Goal: Task Accomplishment & Management: Complete application form

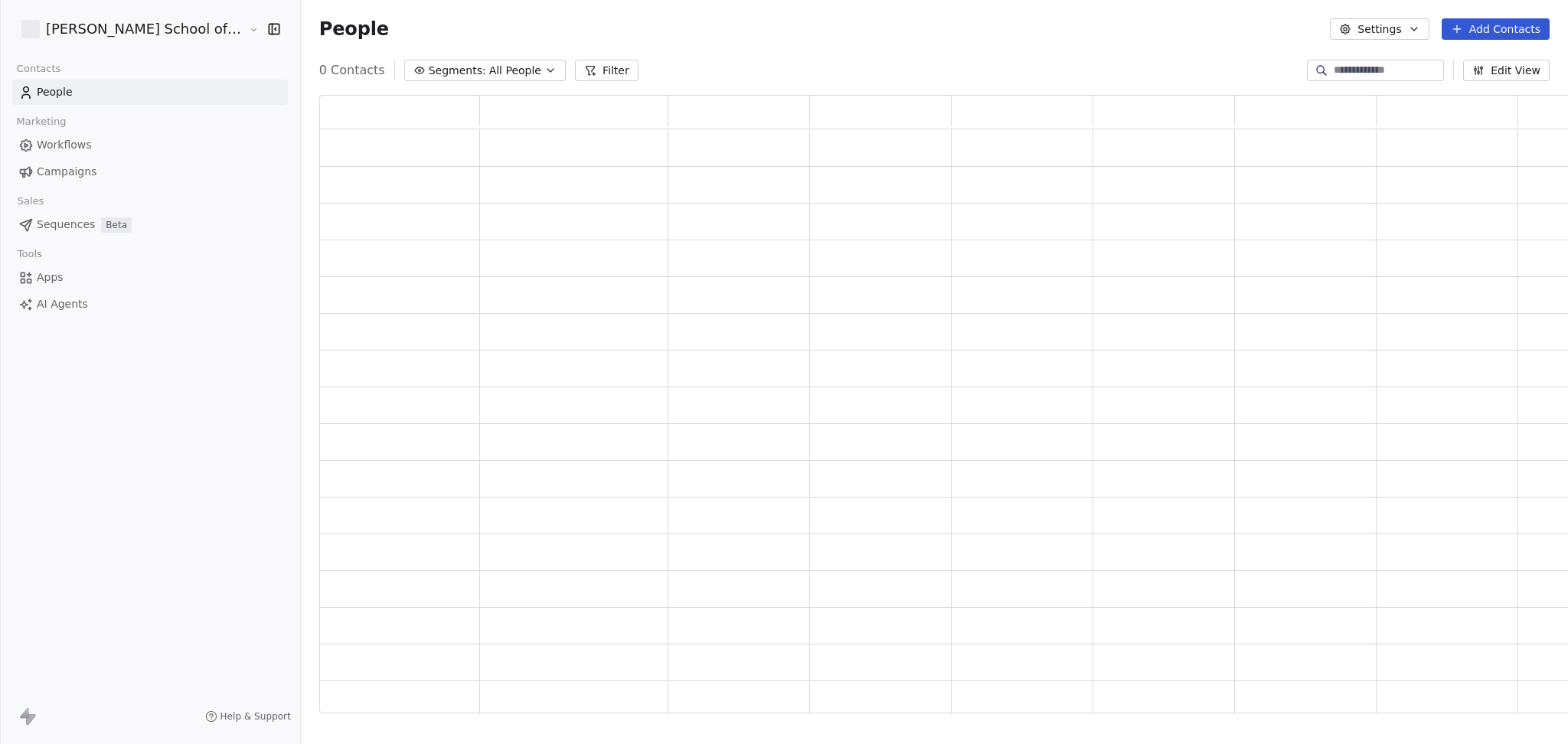
scroll to position [602, 1274]
click at [55, 167] on span "Campaigns" at bounding box center [67, 172] width 59 height 16
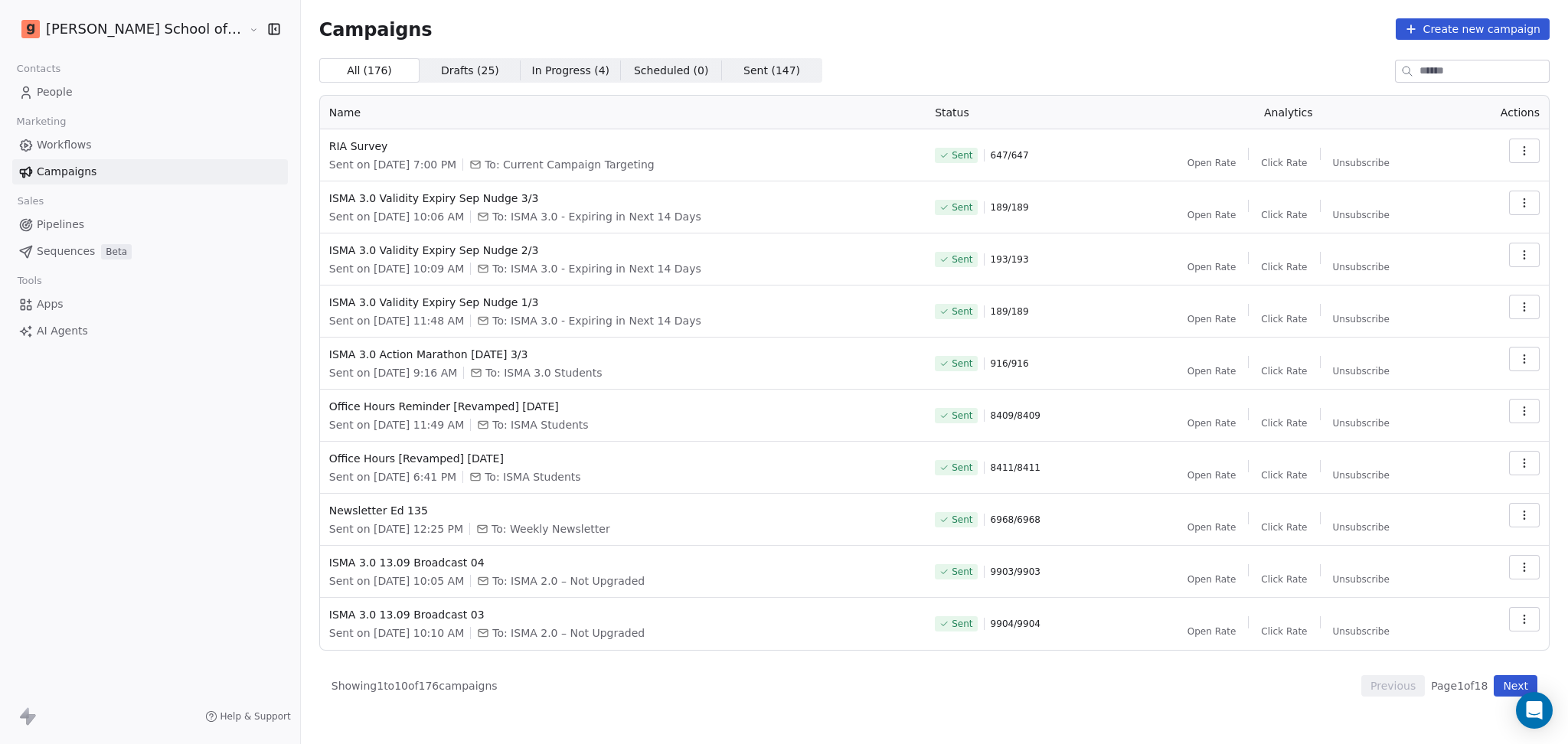
click at [75, 104] on div "People" at bounding box center [149, 92] width 276 height 25
click at [72, 98] on link "People" at bounding box center [149, 92] width 276 height 25
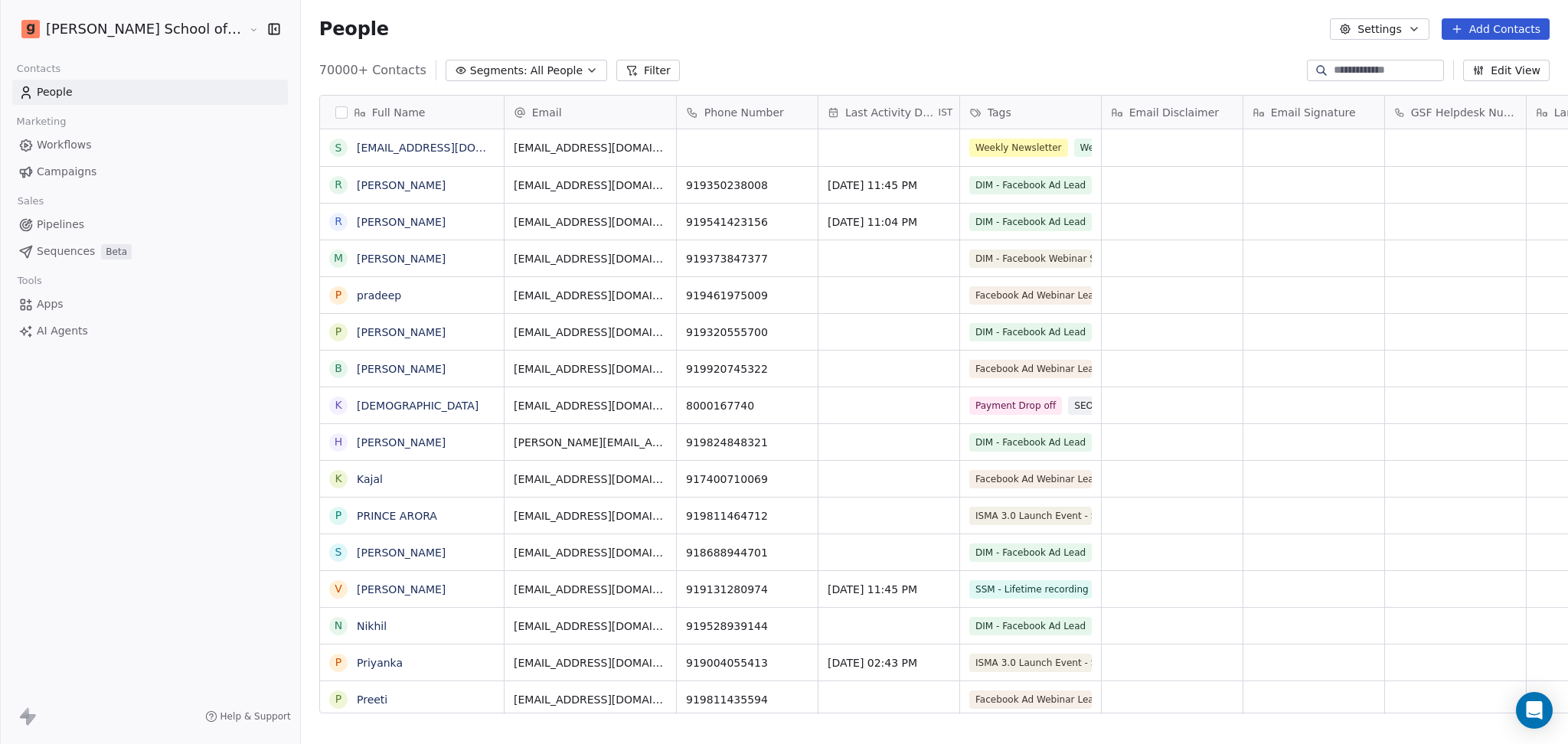
scroll to position [639, 1311]
click at [1351, 24] on icon "button" at bounding box center [1344, 29] width 12 height 12
click at [1361, 111] on icon "Suggestions" at bounding box center [1359, 111] width 12 height 12
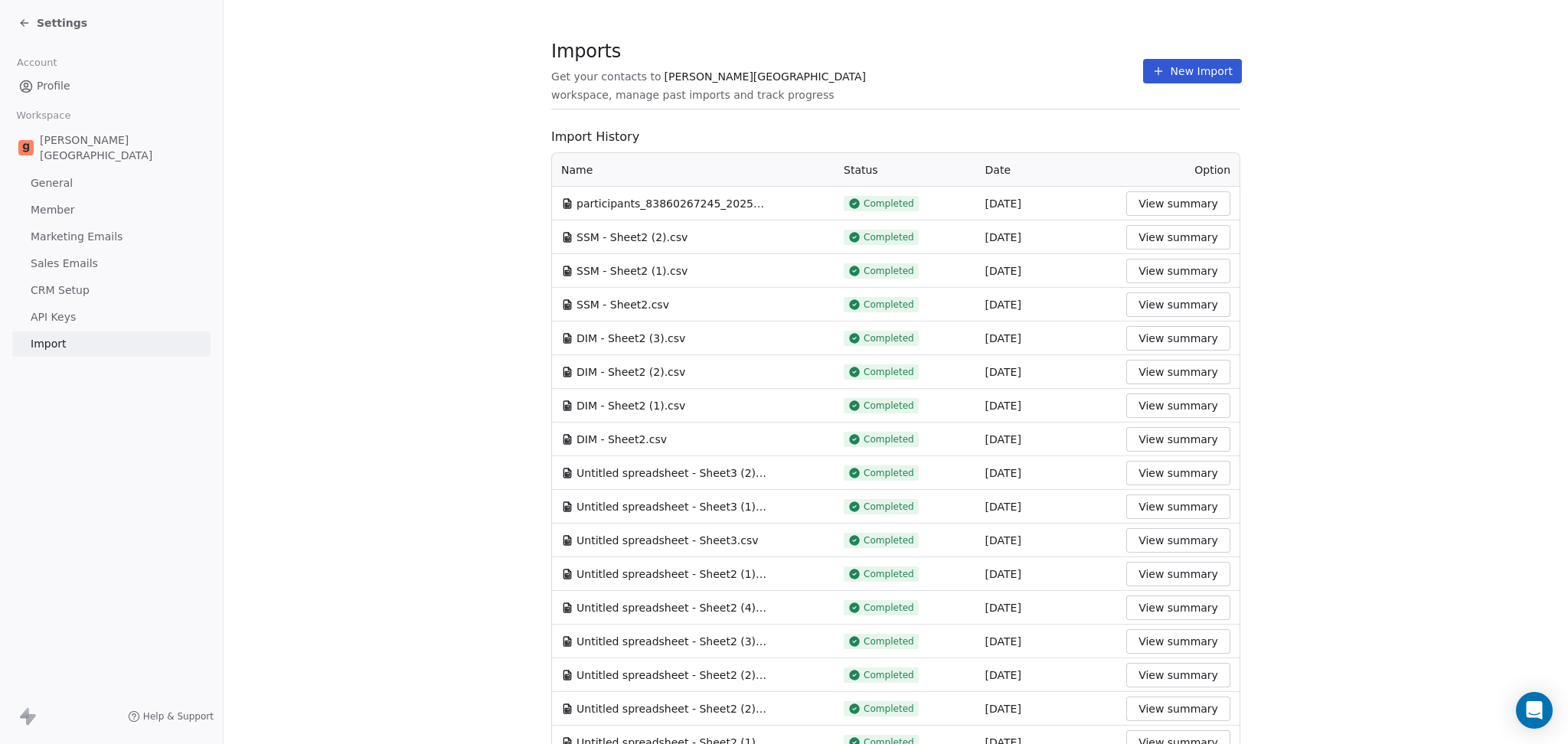
click at [998, 36] on section "Imports Get your contacts to Goela School workspace, manage past imports and tr…" at bounding box center [895, 725] width 1344 height 1449
click at [1143, 65] on button "New Import" at bounding box center [1192, 71] width 98 height 24
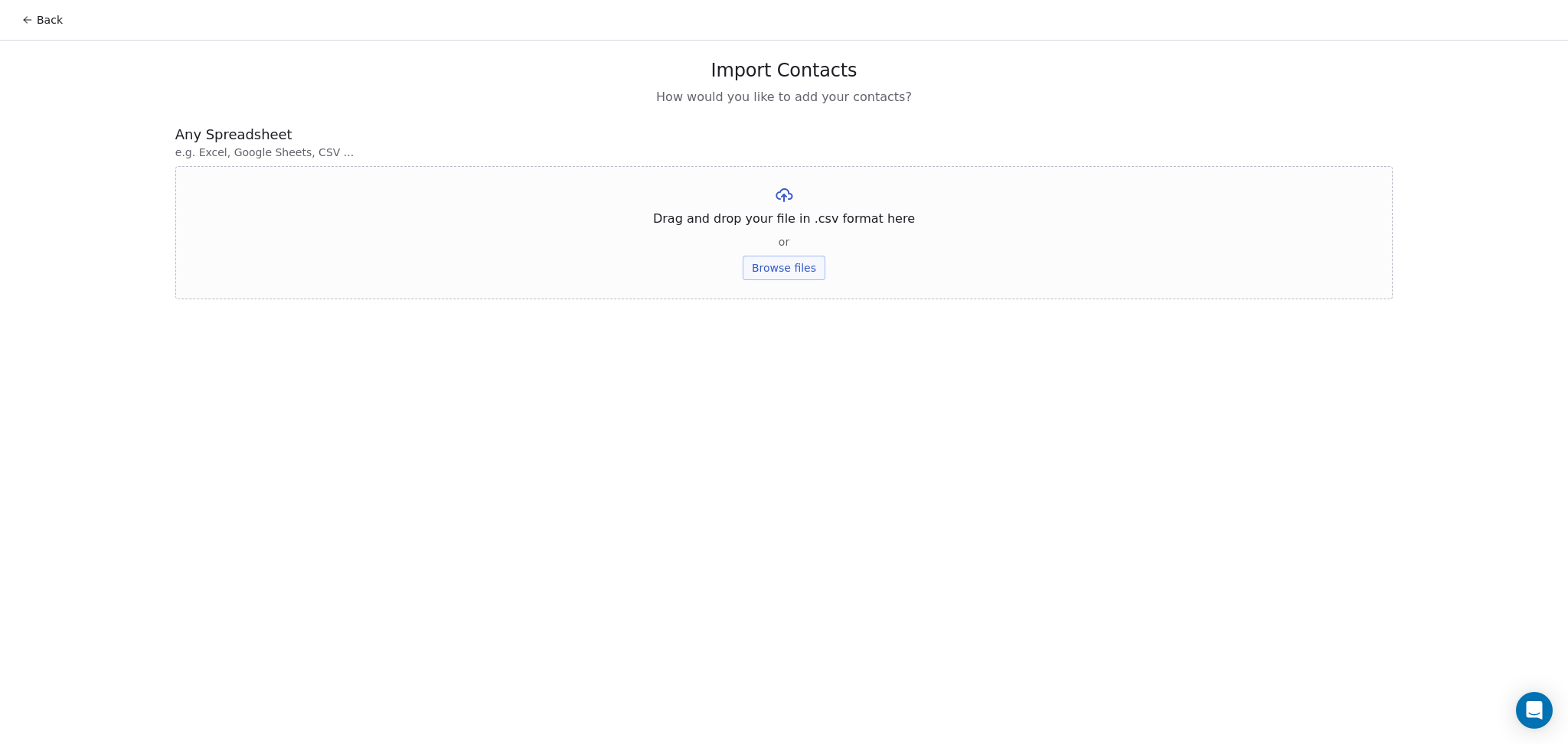
click at [822, 261] on button "Browse files" at bounding box center [783, 268] width 83 height 24
click at [765, 221] on button "Upload" at bounding box center [783, 224] width 56 height 24
click at [785, 267] on button "Browse files" at bounding box center [783, 268] width 83 height 24
click at [804, 262] on button "Browse files" at bounding box center [783, 268] width 83 height 24
click at [33, 24] on button "Back" at bounding box center [42, 20] width 59 height 28
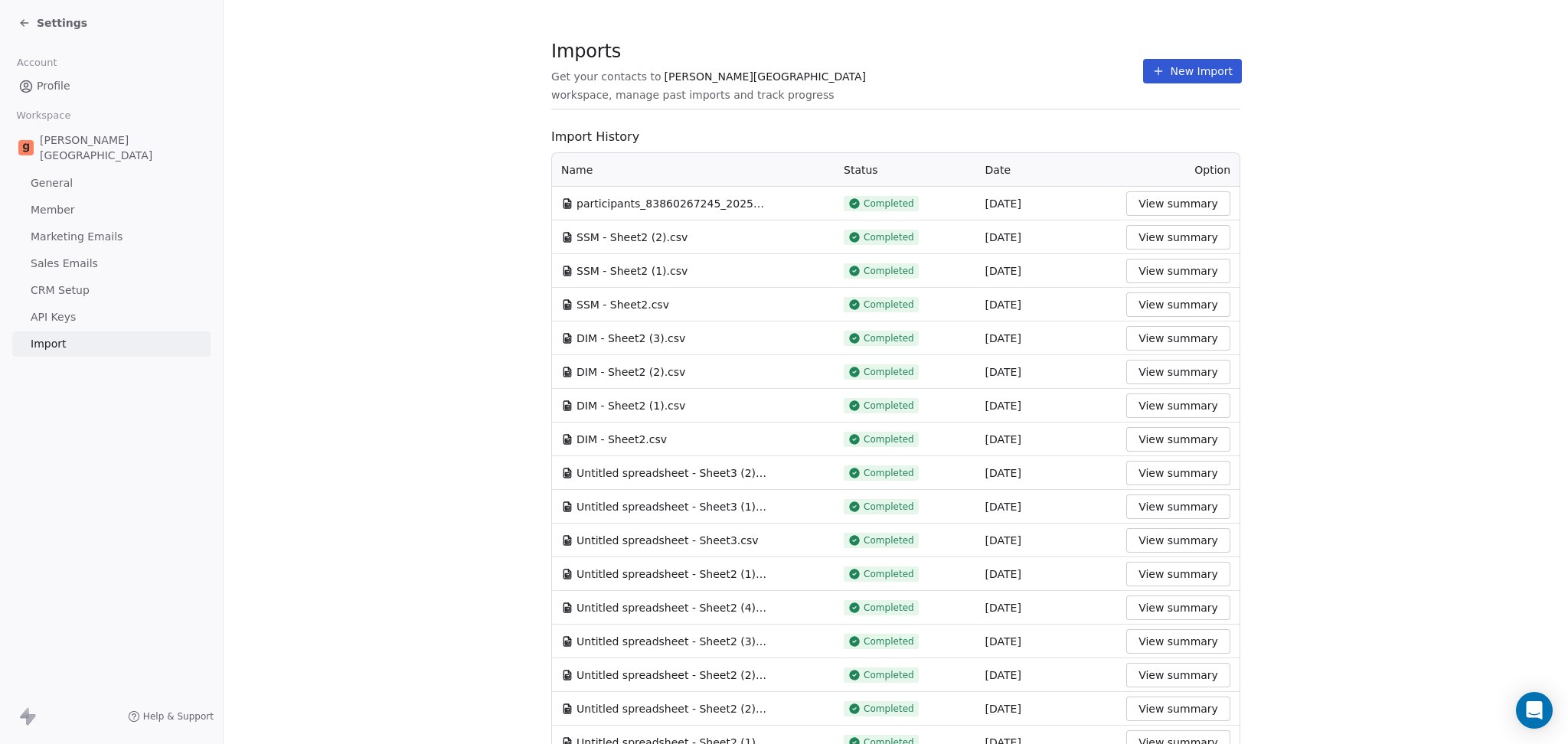
click at [1151, 72] on button "New Import" at bounding box center [1192, 71] width 98 height 24
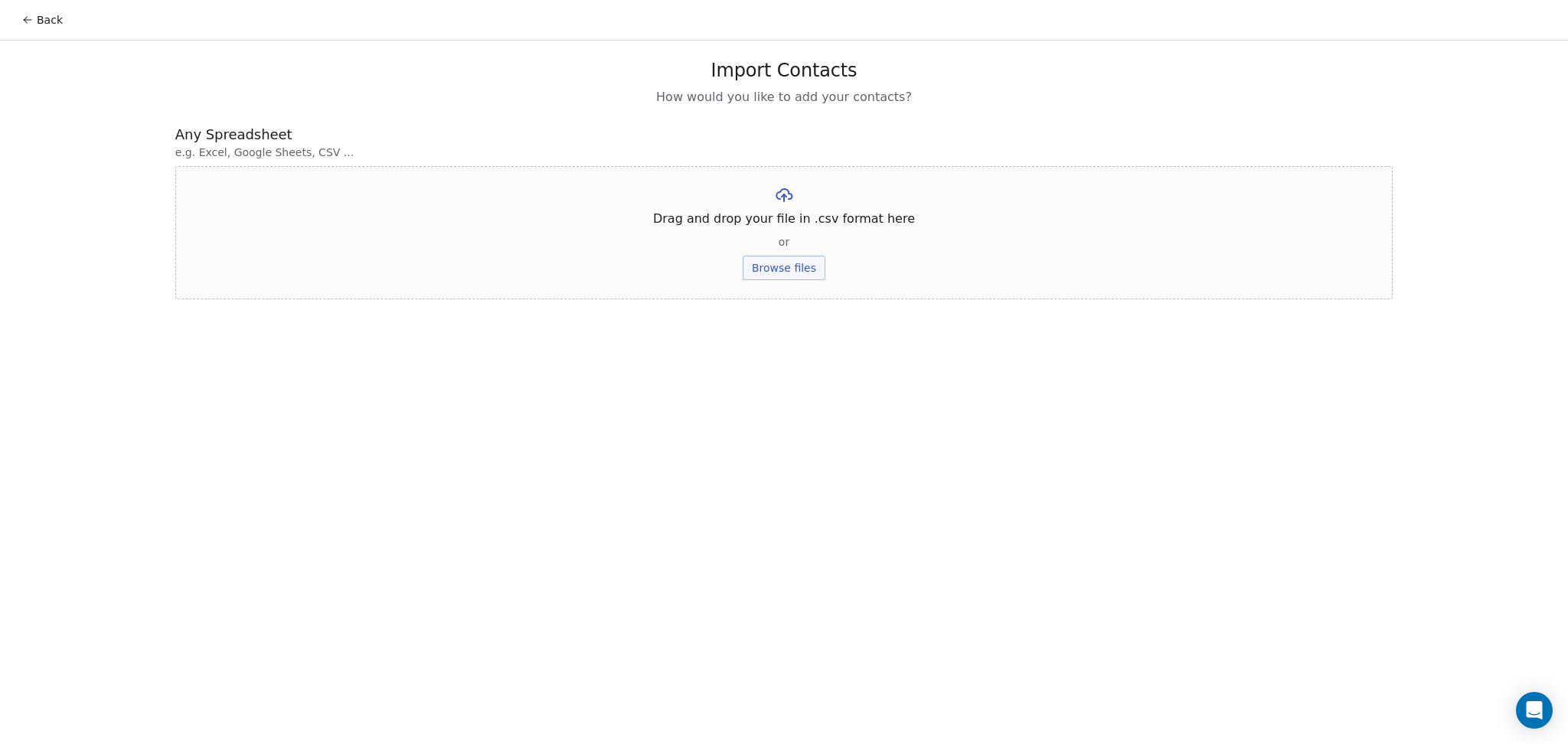
click at [794, 268] on button "Browse files" at bounding box center [783, 268] width 83 height 24
click at [805, 225] on button "Upload" at bounding box center [783, 224] width 56 height 24
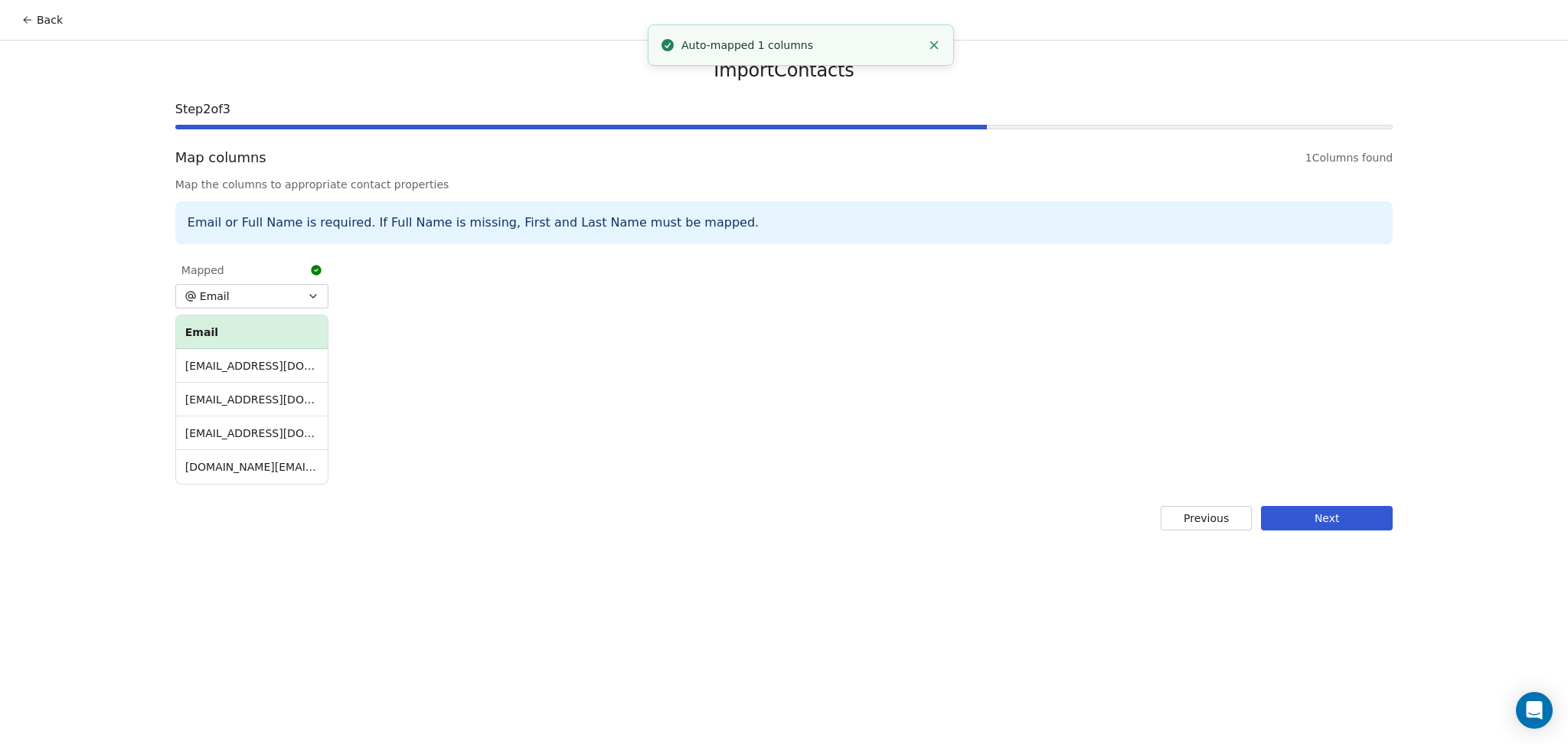
click at [1319, 528] on button "Next" at bounding box center [1327, 518] width 132 height 24
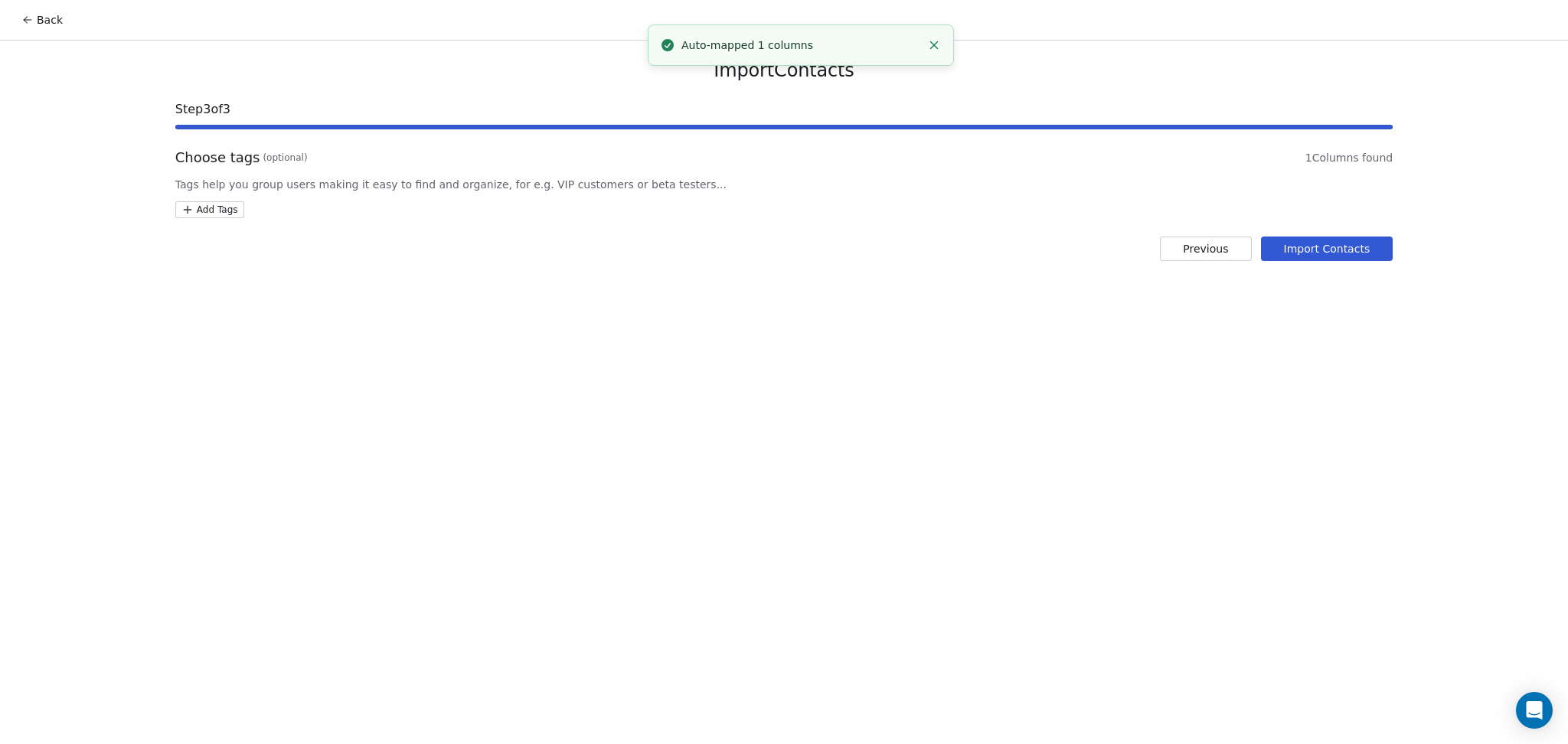
click at [215, 214] on html "Back Import Contacts Step 3 of 3 Choose tags (optional) 1 Columns found Tags he…" at bounding box center [784, 372] width 1568 height 744
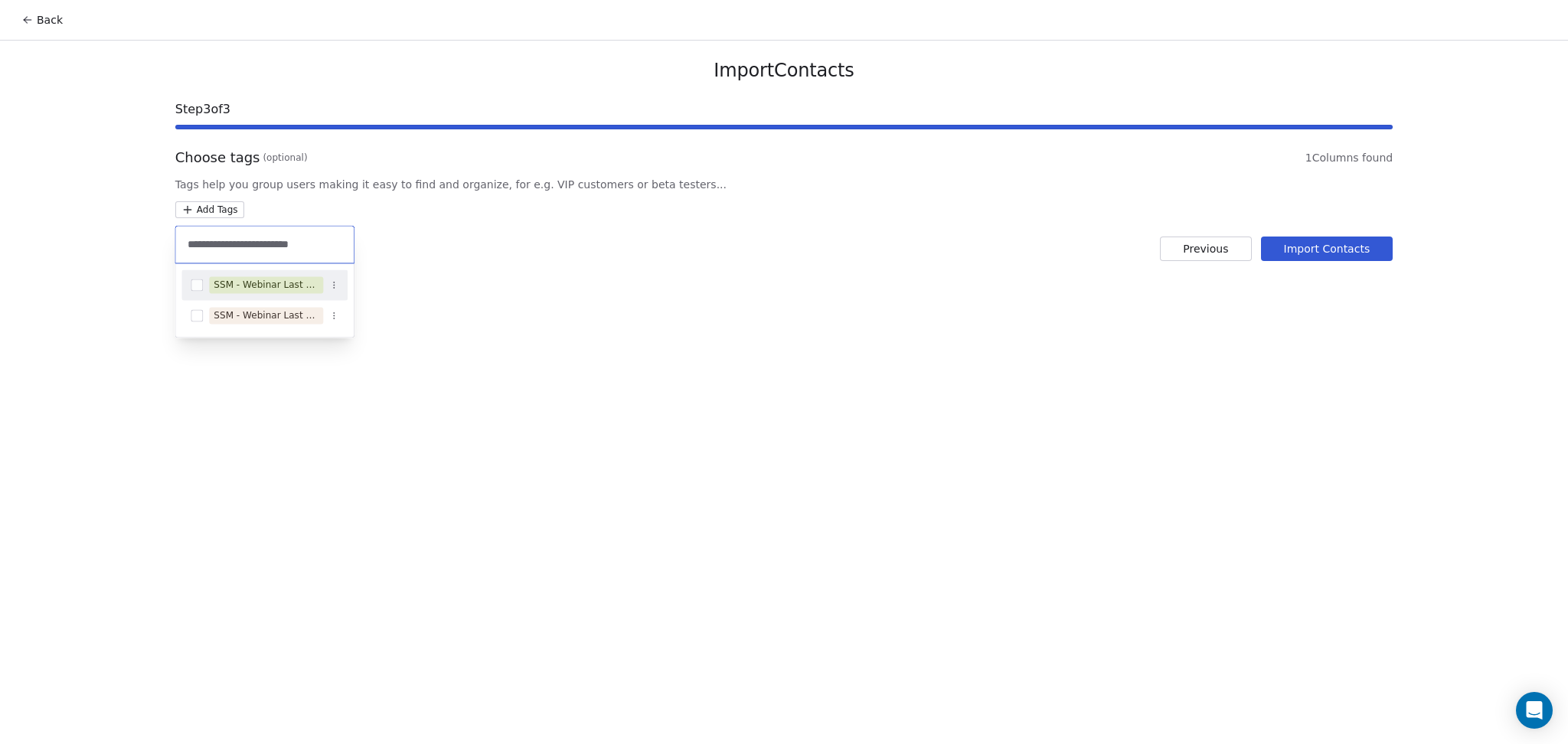
type input "**********"
click at [277, 292] on span "SSM - Webinar Last No Show" at bounding box center [265, 285] width 114 height 17
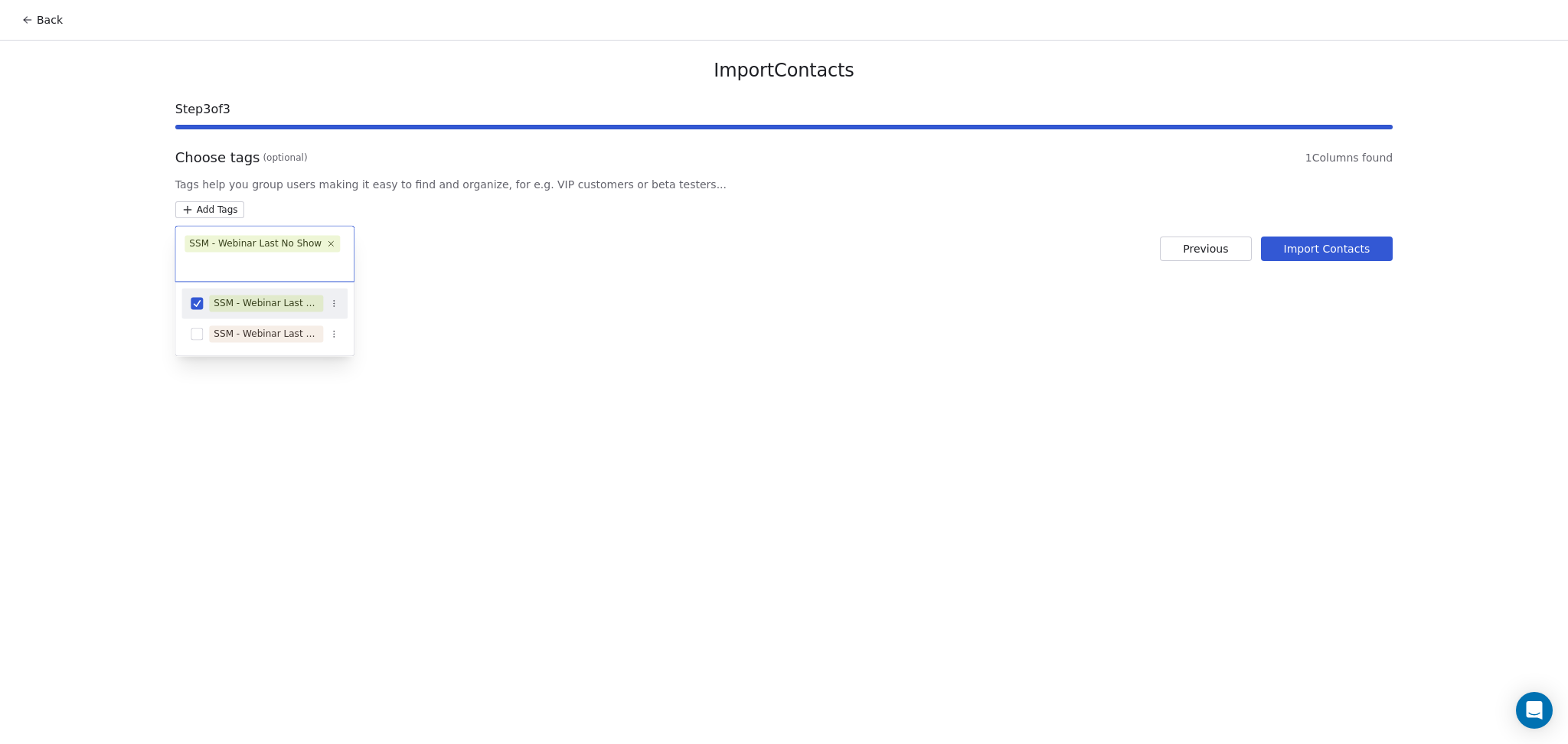
click at [688, 249] on html "Back Import Contacts Step 3 of 3 Choose tags (optional) 1 Columns found Tags he…" at bounding box center [784, 372] width 1568 height 744
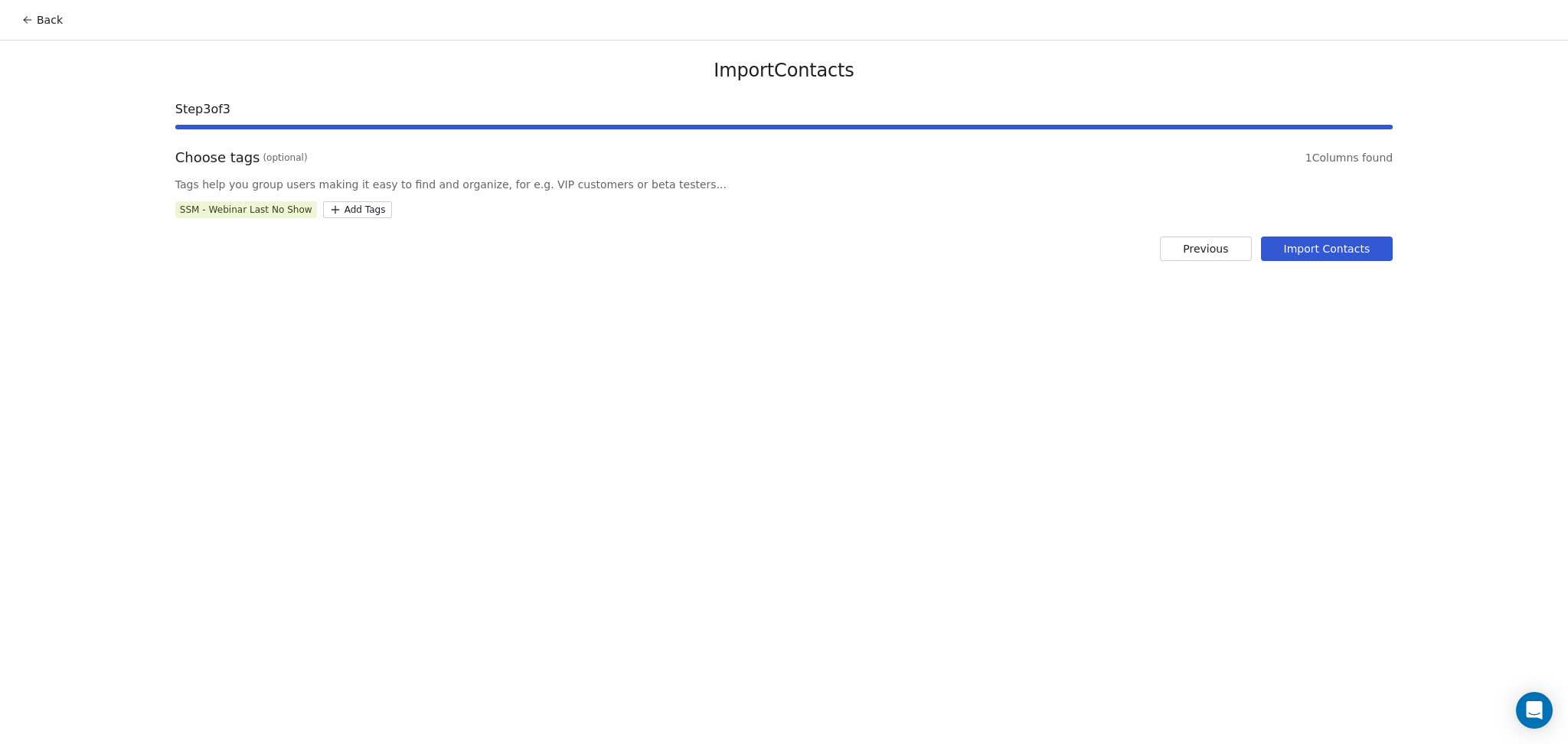
click at [1363, 256] on button "Import Contacts" at bounding box center [1327, 249] width 133 height 24
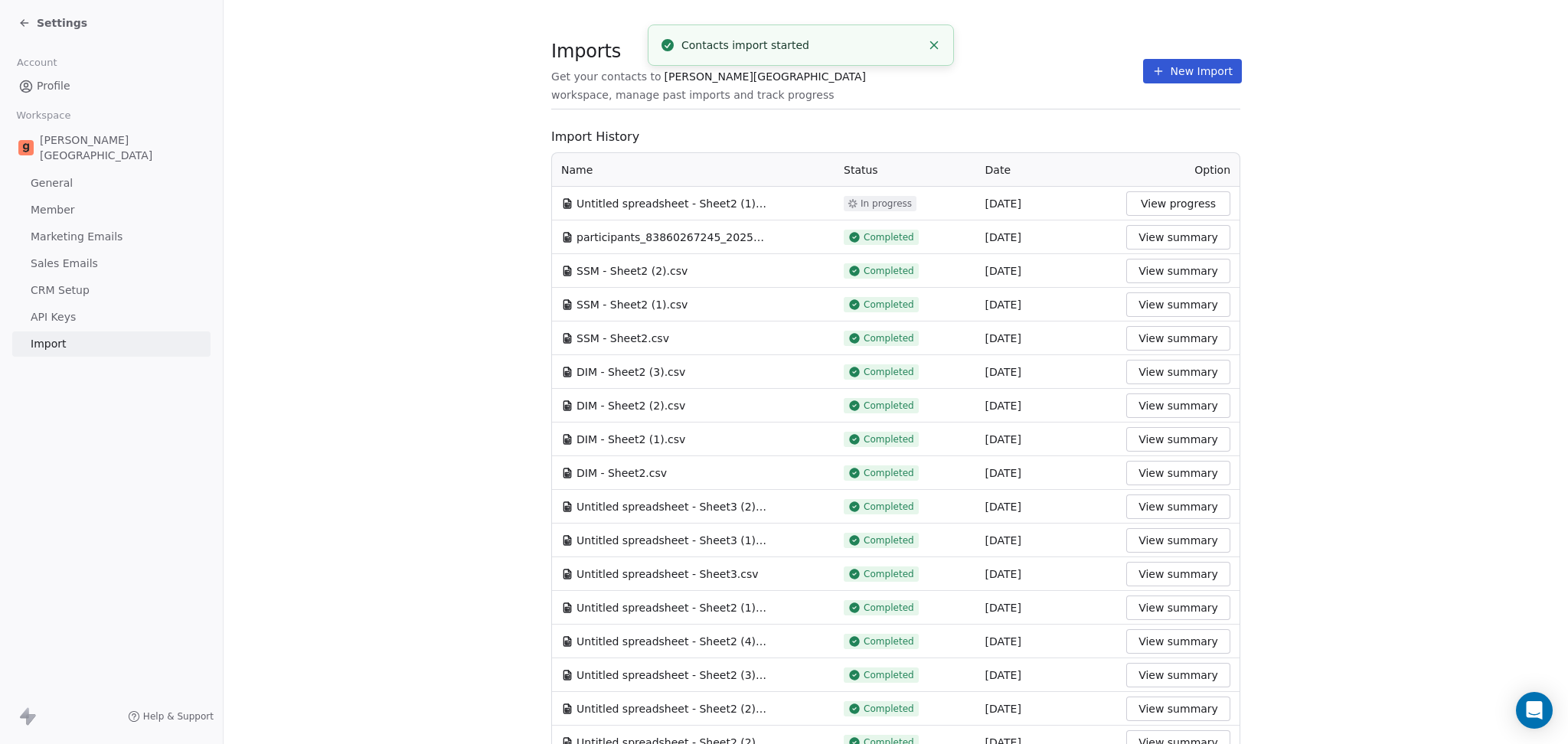
click at [225, 295] on section "Imports Get your contacts to [PERSON_NAME] School workspace, manage past import…" at bounding box center [895, 741] width 1344 height 1482
click at [1096, 42] on section "Imports Get your contacts to [PERSON_NAME] School workspace, manage past import…" at bounding box center [895, 741] width 1344 height 1482
click at [1162, 71] on button "New Import" at bounding box center [1192, 71] width 98 height 24
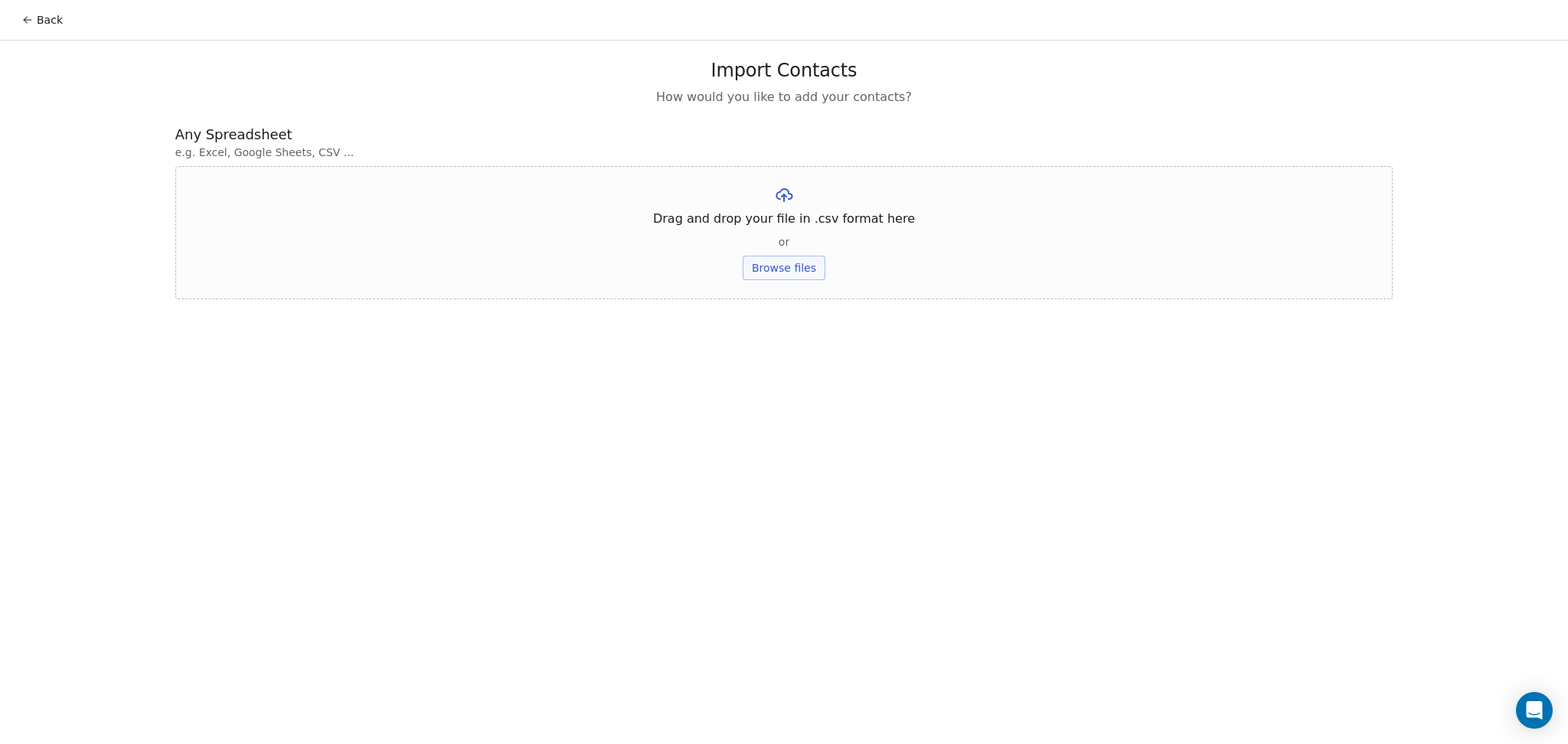
click at [810, 258] on button "Browse files" at bounding box center [783, 268] width 83 height 24
click at [790, 226] on button "Upload" at bounding box center [783, 224] width 56 height 24
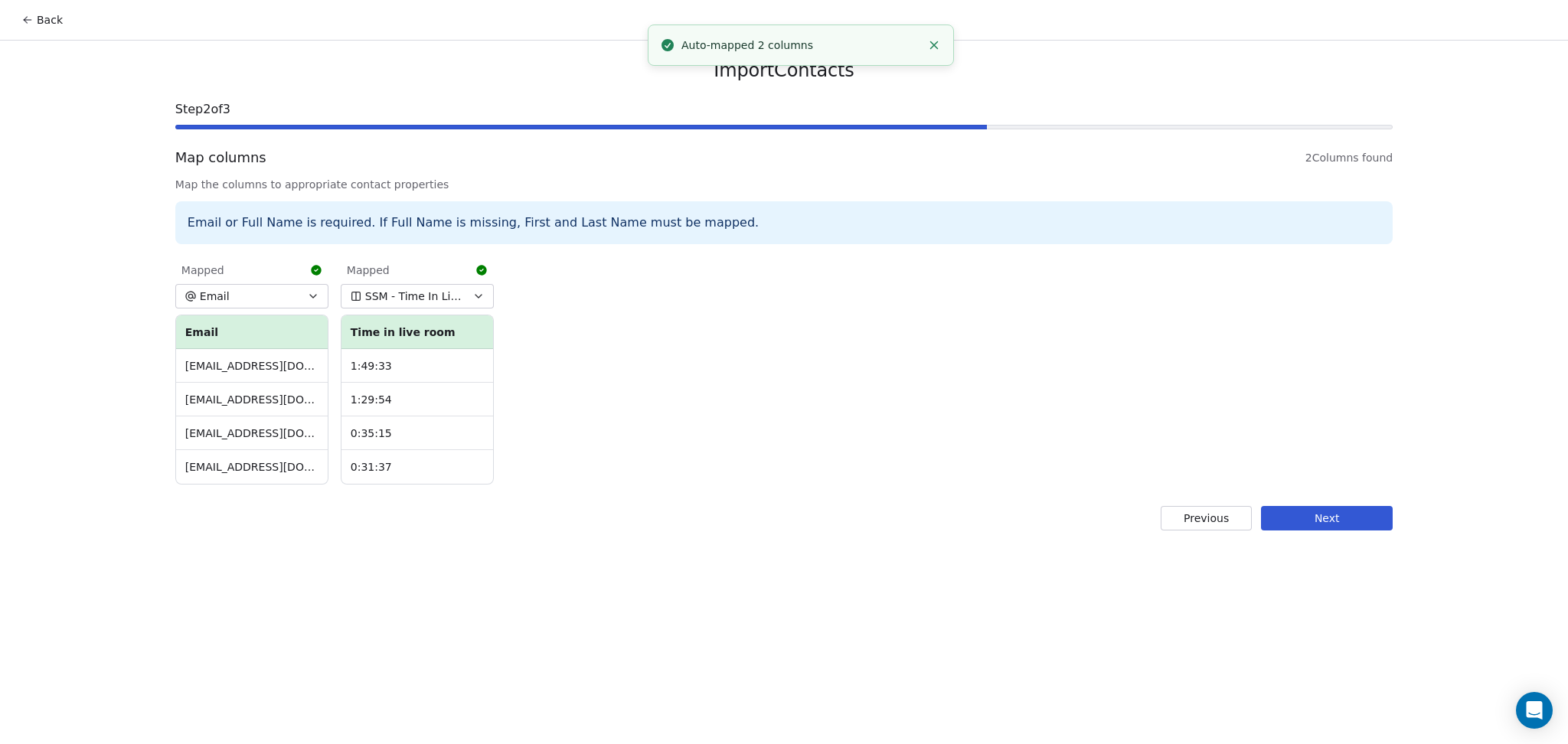
click at [1319, 528] on button "Next" at bounding box center [1327, 518] width 132 height 24
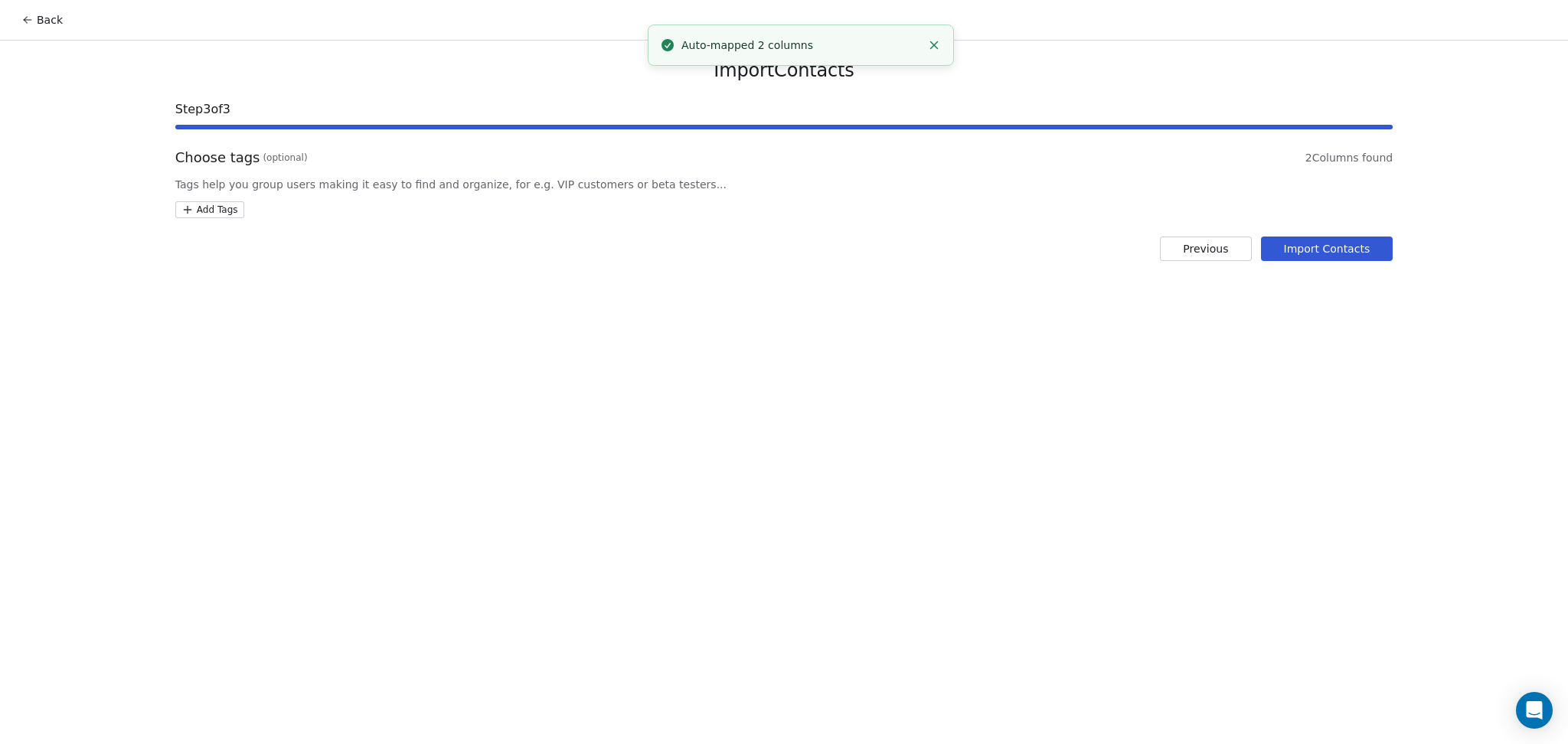
click at [208, 214] on html "Back Import Contacts Step 3 of 3 Choose tags (optional) 2 Columns found Tags he…" at bounding box center [784, 372] width 1568 height 744
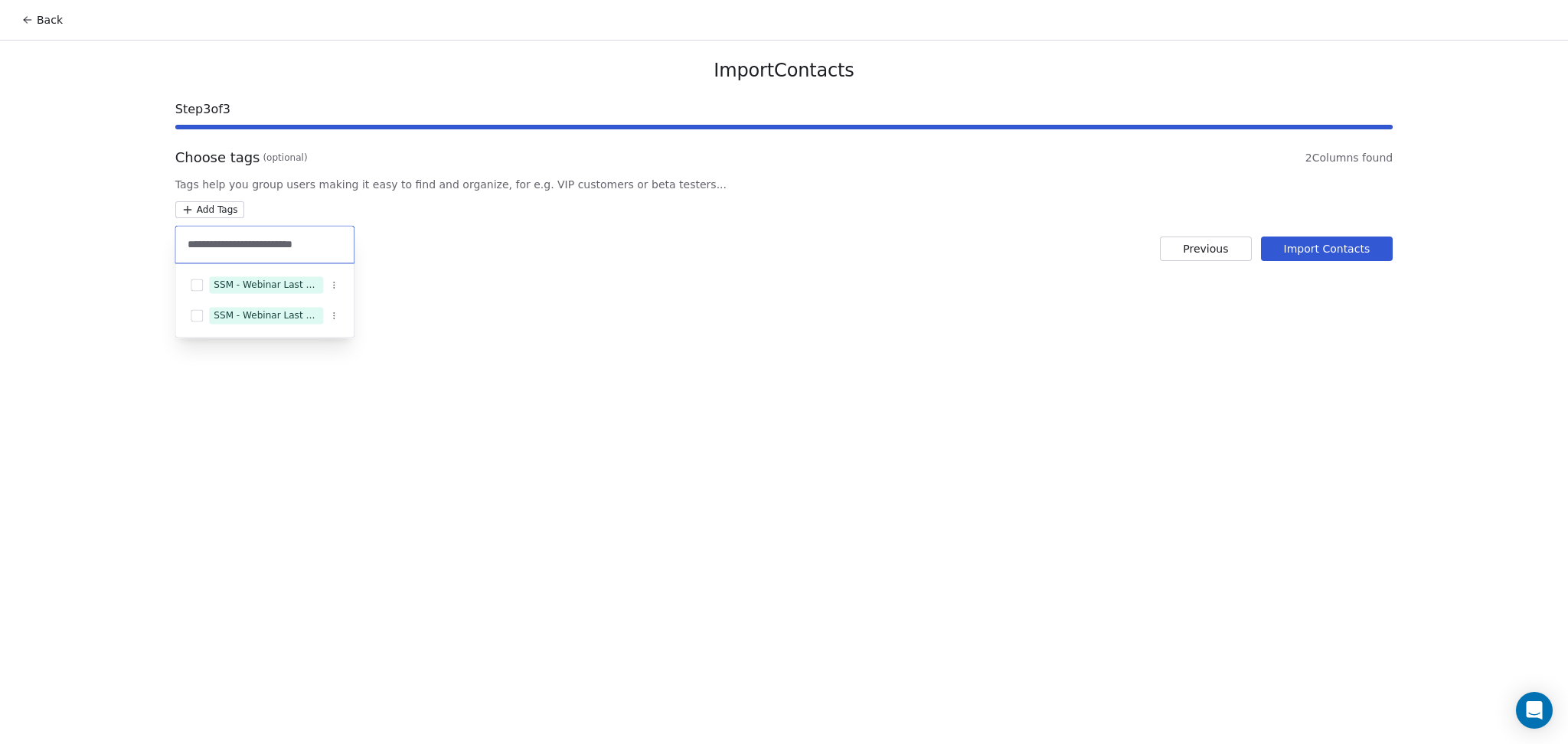
type input "**********"
click at [287, 289] on div "SSM - Webinar Last Attended" at bounding box center [265, 285] width 105 height 14
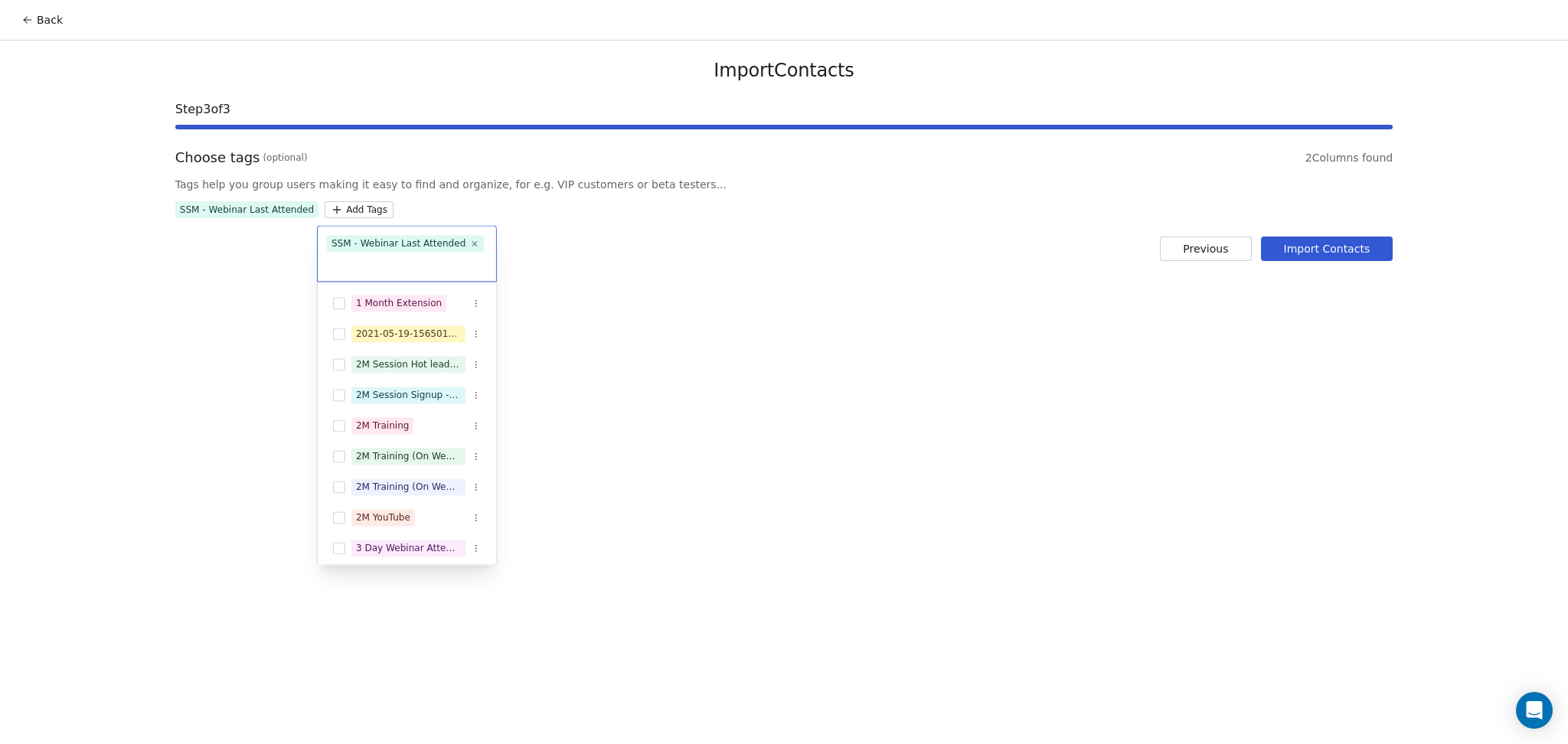
click at [814, 298] on html "Back Import Contacts Step 3 of 3 Choose tags (optional) 2 Columns found Tags he…" at bounding box center [784, 372] width 1568 height 744
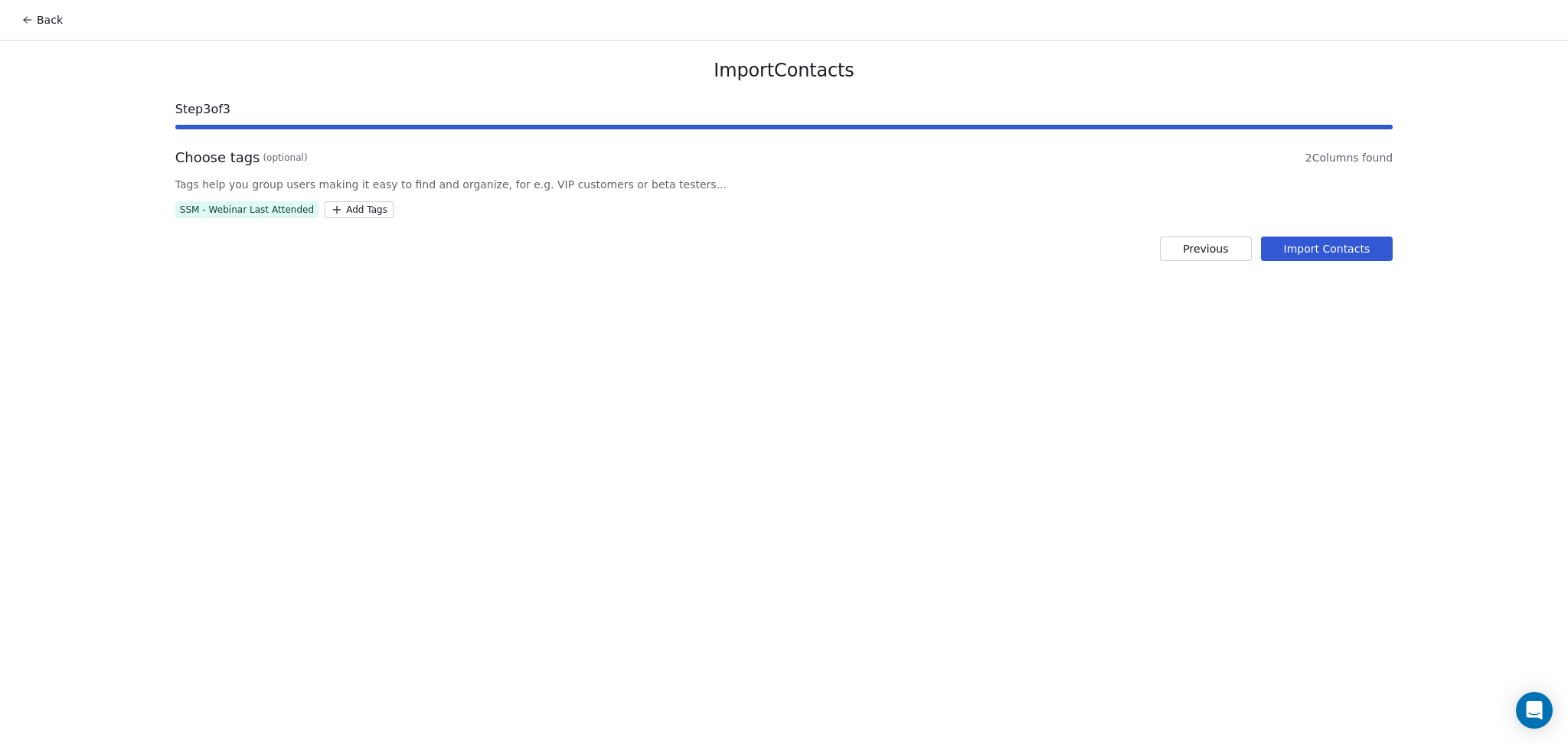
click at [1320, 243] on button "Import Contacts" at bounding box center [1327, 249] width 133 height 24
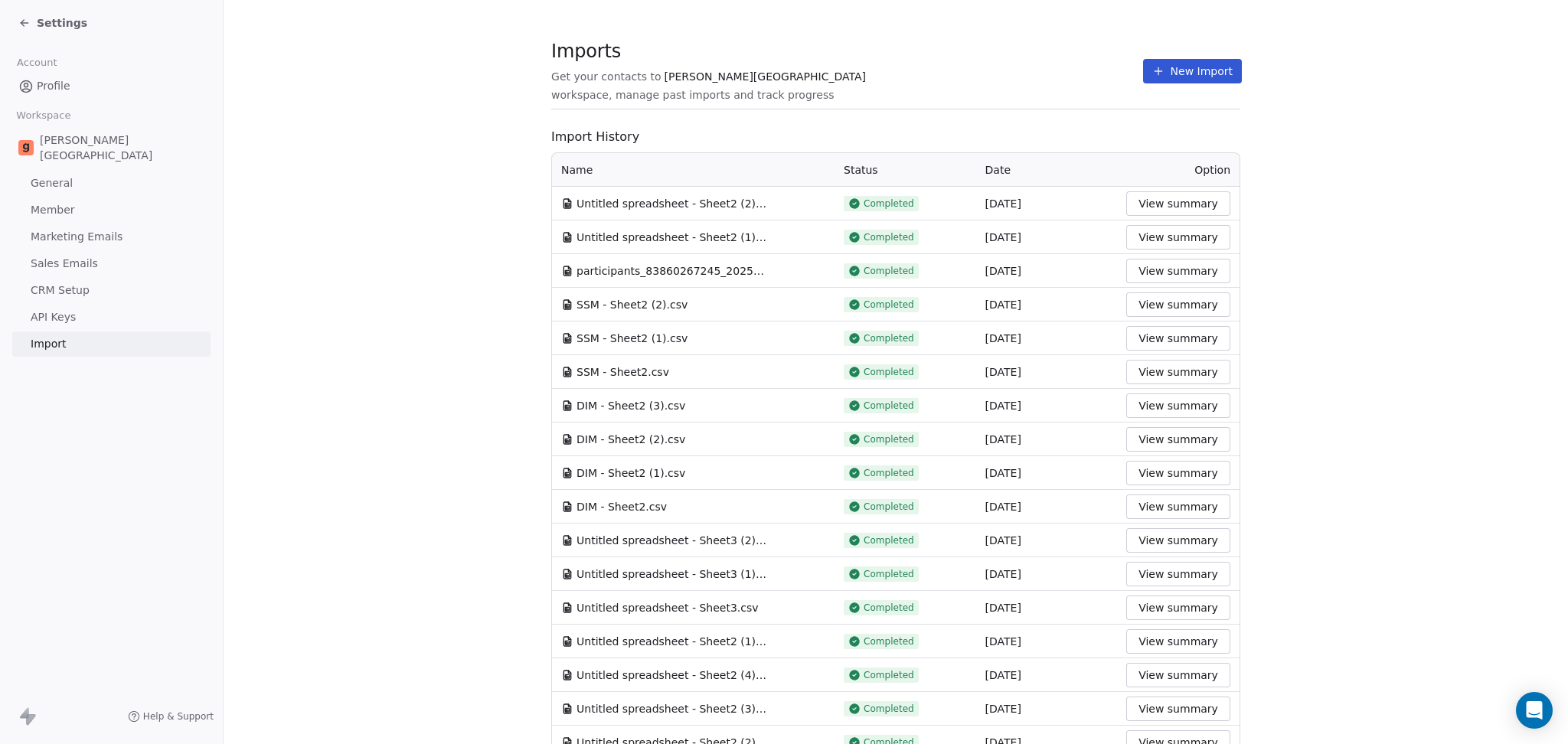
click at [1007, 85] on section "Imports Get your contacts to [PERSON_NAME] School workspace, manage past import…" at bounding box center [895, 79] width 689 height 60
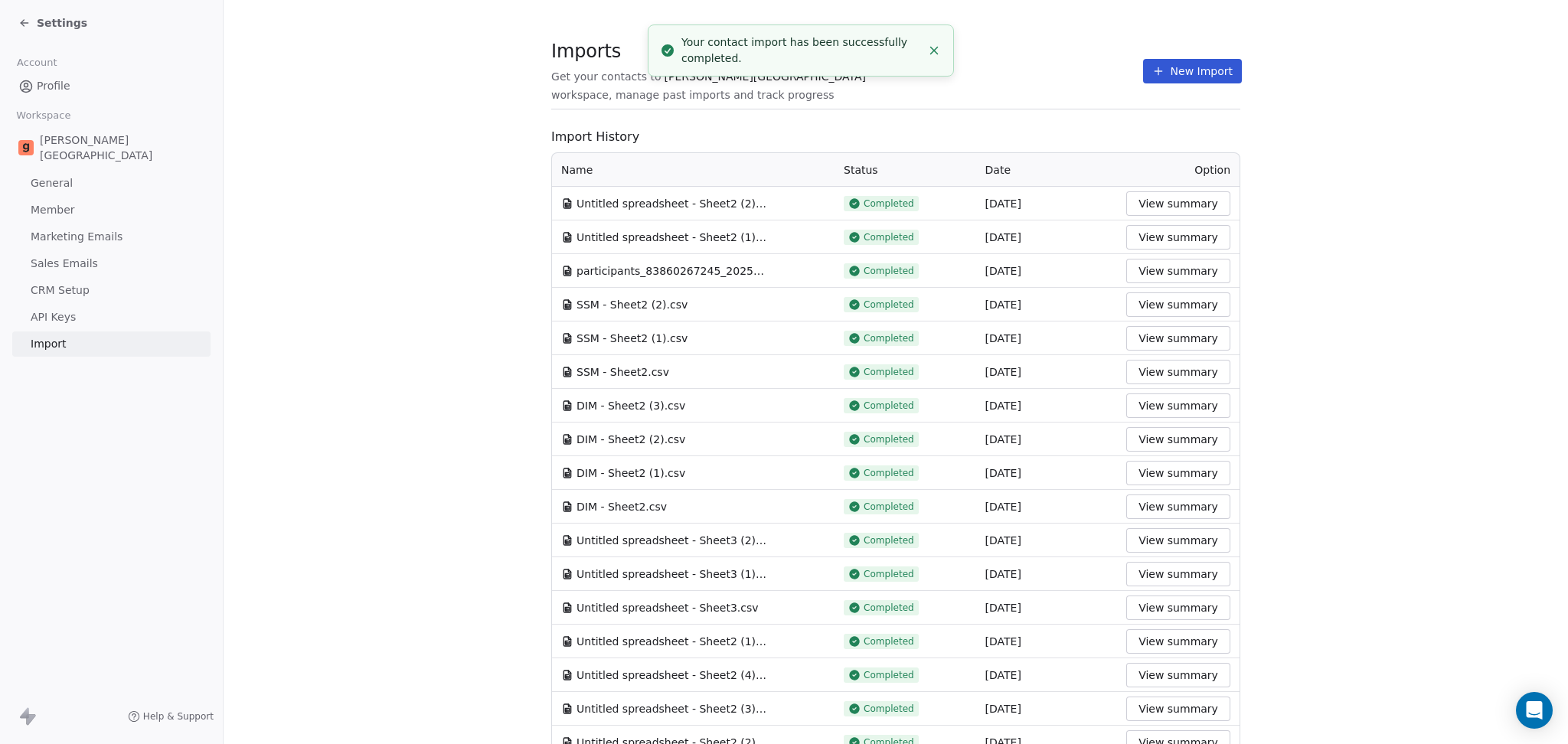
click at [1143, 77] on button "New Import" at bounding box center [1192, 71] width 98 height 24
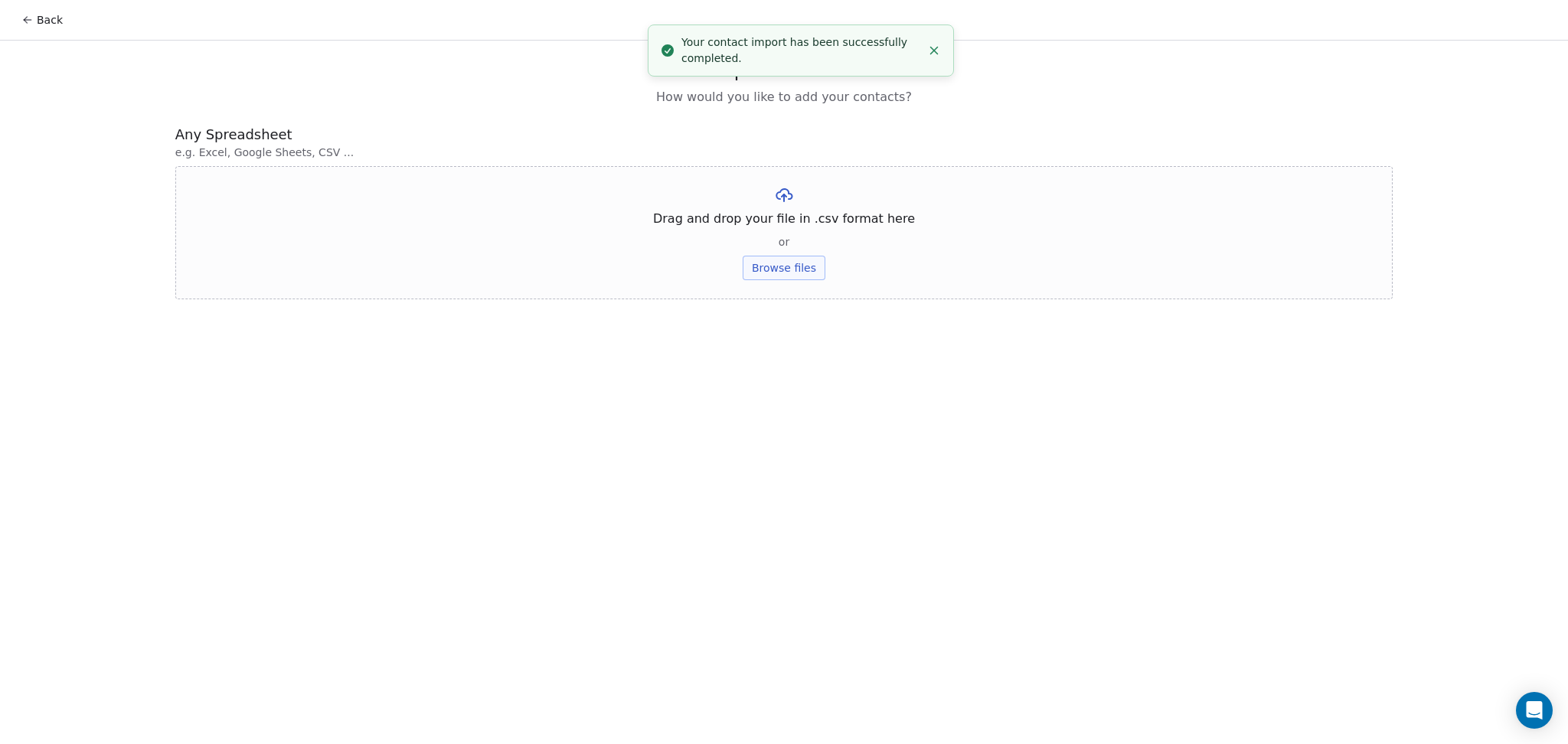
click at [815, 280] on div "Drag and drop your file in .csv format here or Browse files" at bounding box center [784, 233] width 1217 height 134
click at [764, 287] on div "Drag and drop your file in .csv format here or Browse files" at bounding box center [784, 233] width 1217 height 134
click at [753, 262] on button "Browse files" at bounding box center [783, 268] width 83 height 24
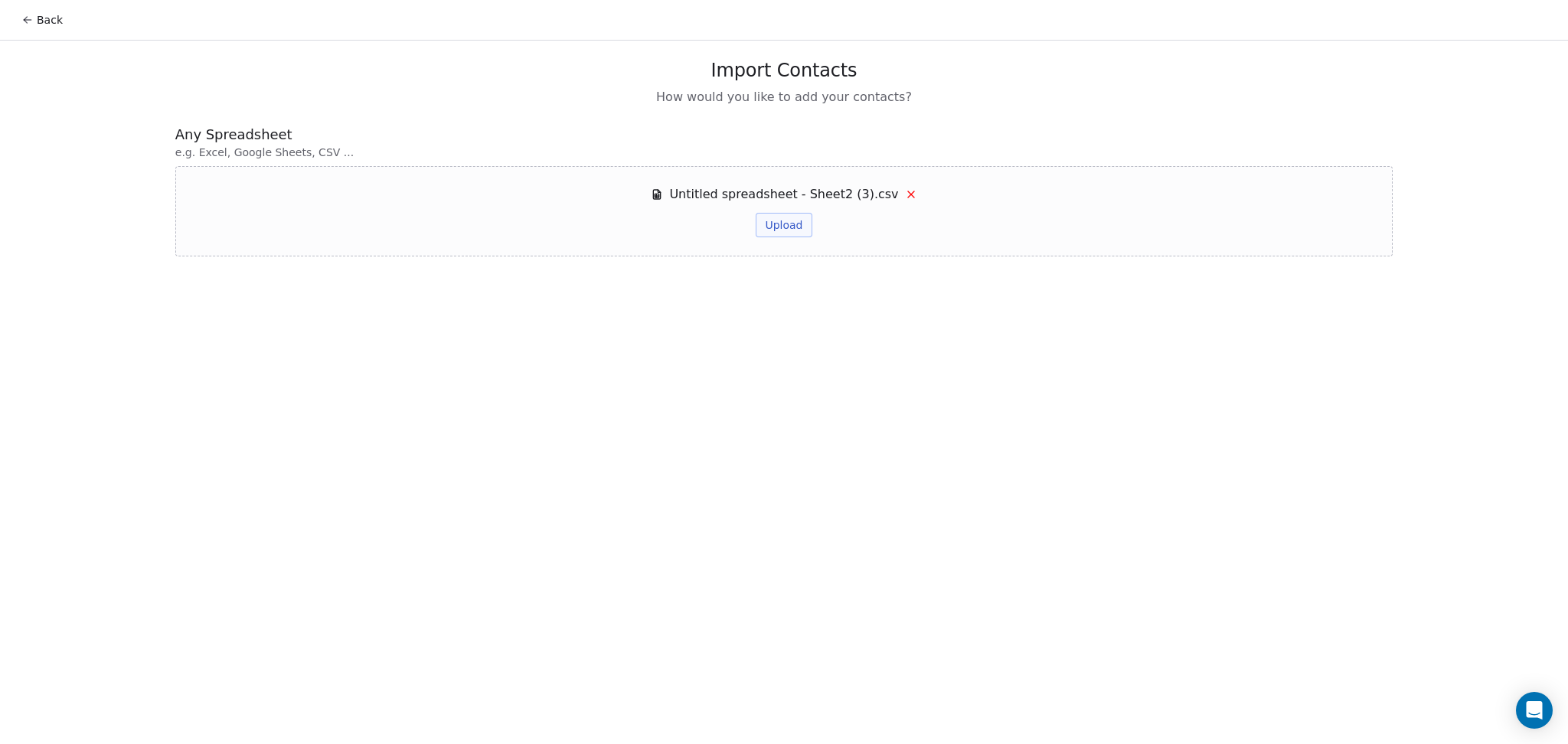
click at [787, 215] on button "Upload" at bounding box center [783, 224] width 56 height 24
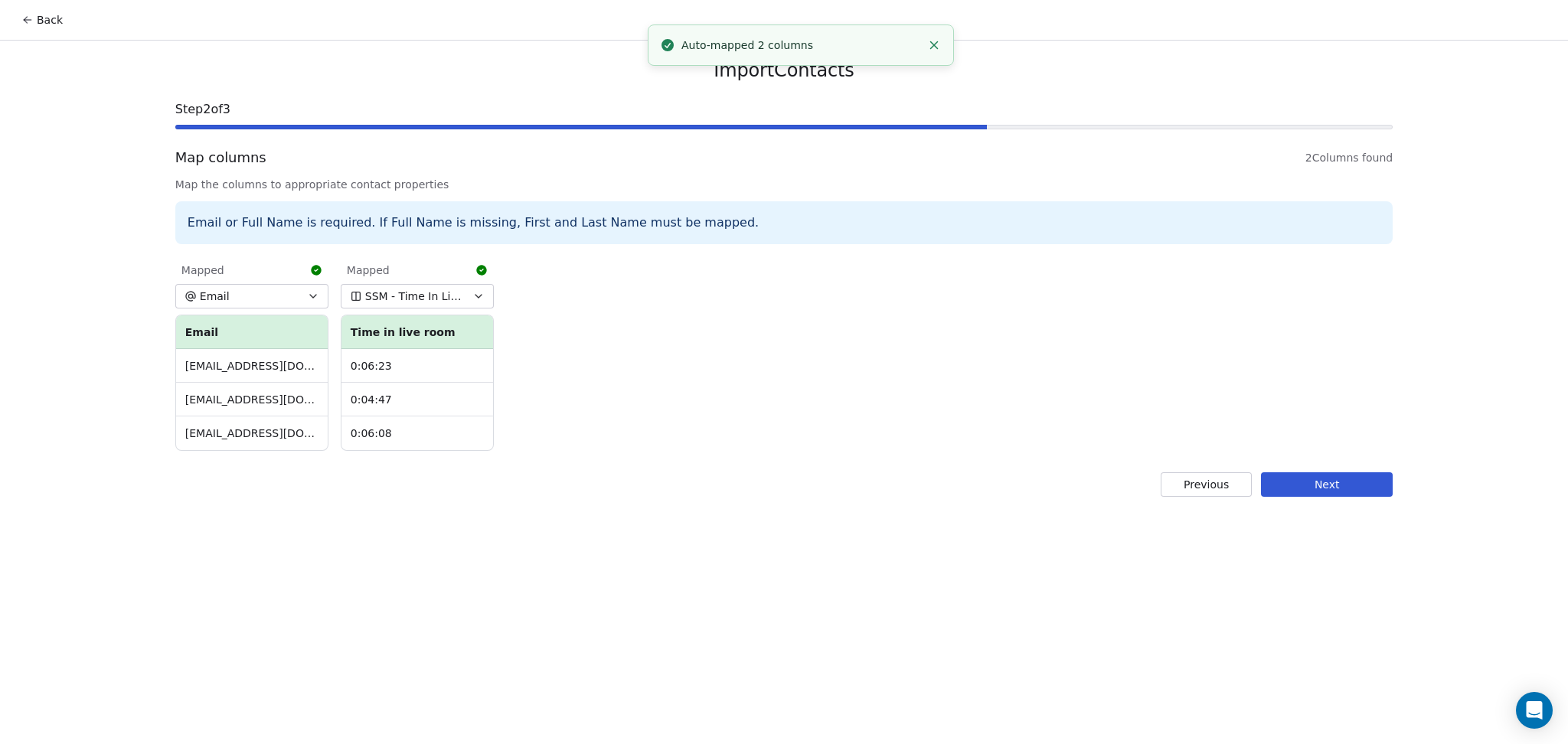
click at [787, 215] on div "Email or Full Name is required. If Full Name is missing, First and Last Name mu…" at bounding box center [784, 223] width 1217 height 43
click at [1369, 488] on button "Next" at bounding box center [1327, 484] width 132 height 24
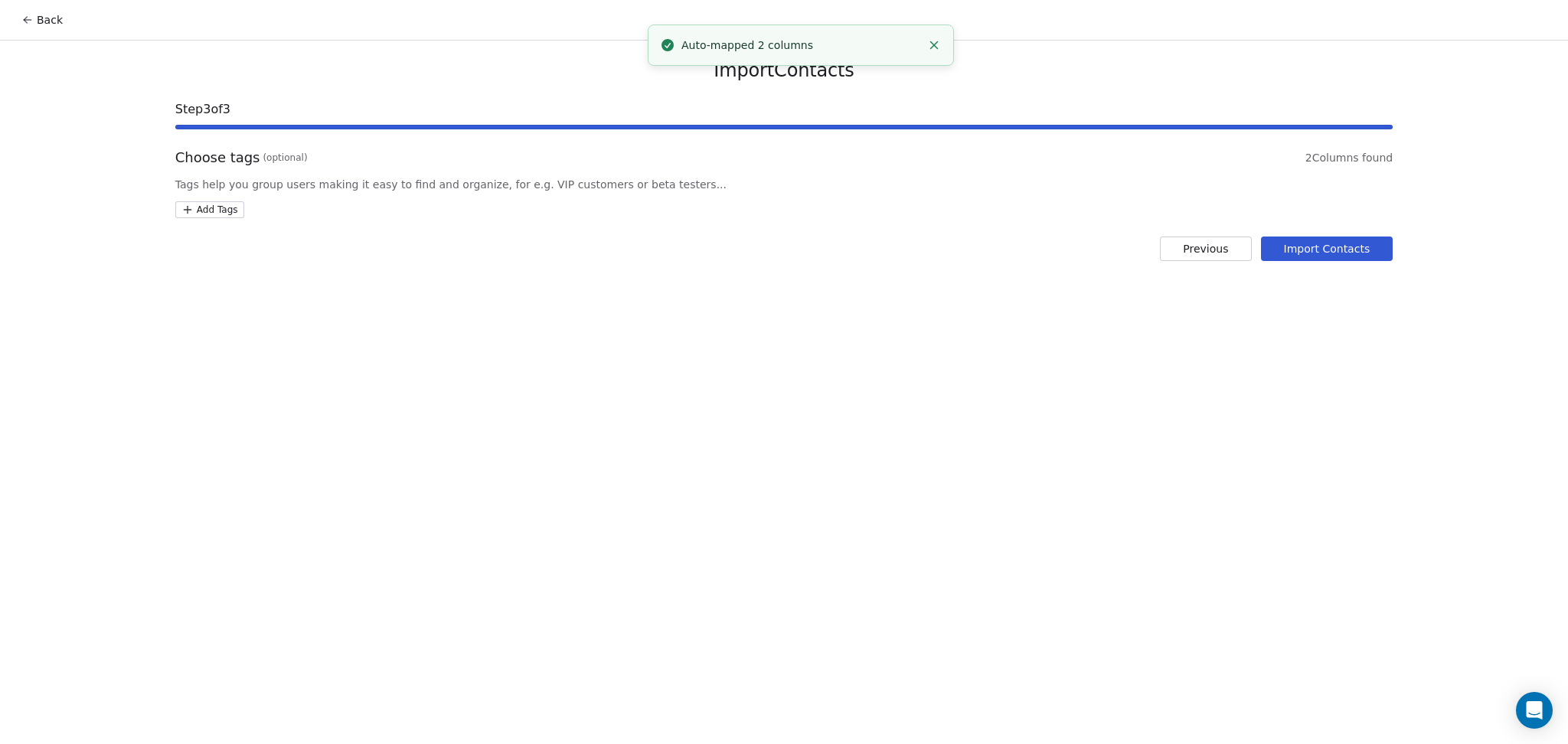
click at [226, 228] on div "Import Contacts Step 3 of 3 Choose tags (optional) 2 Columns found Tags help yo…" at bounding box center [784, 160] width 1254 height 238
click at [217, 209] on html "Back Import Contacts Step 3 of 3 Choose tags (optional) 2 Columns found Tags he…" at bounding box center [784, 372] width 1568 height 744
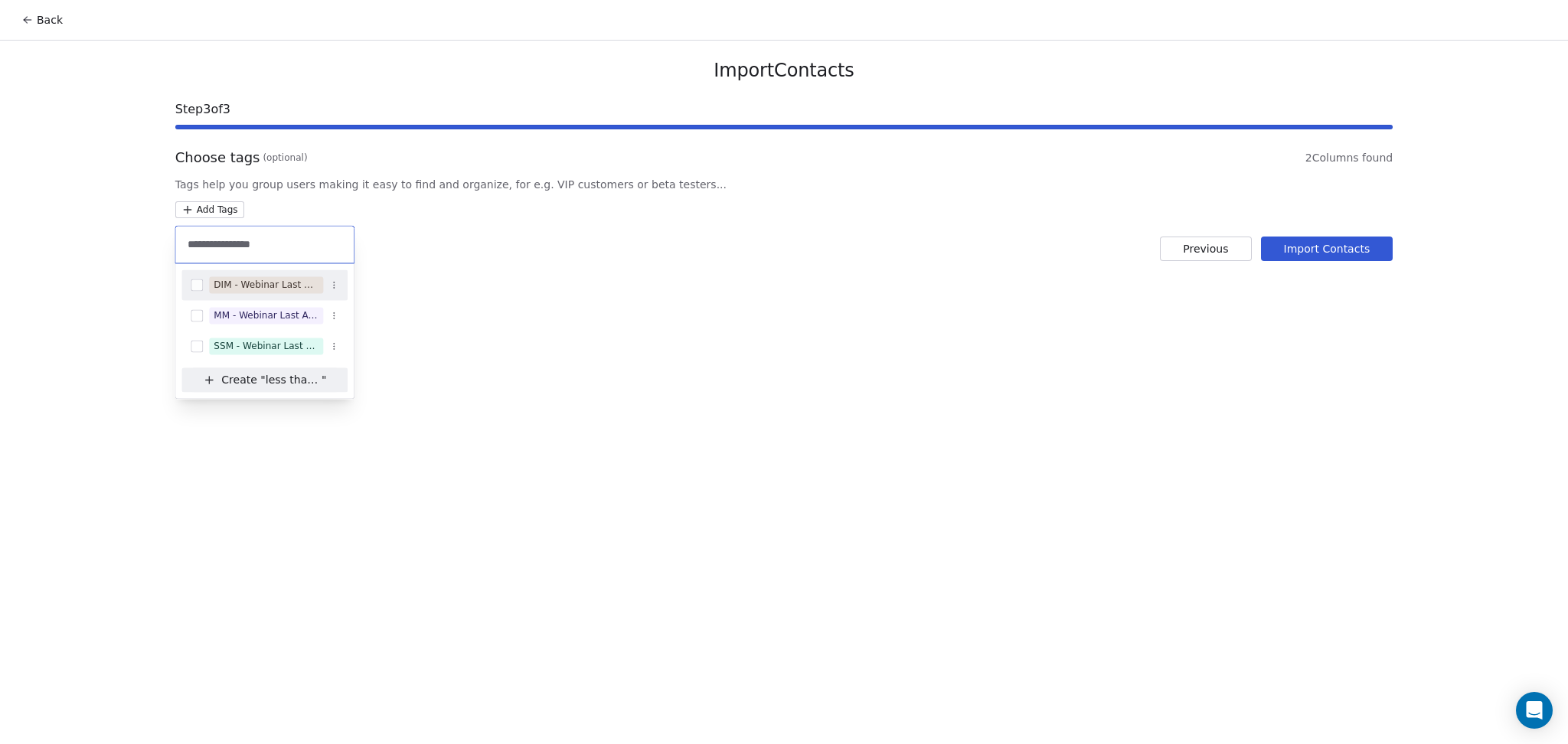
type input "**********"
click at [330, 340] on button "Suggestions" at bounding box center [333, 346] width 16 height 16
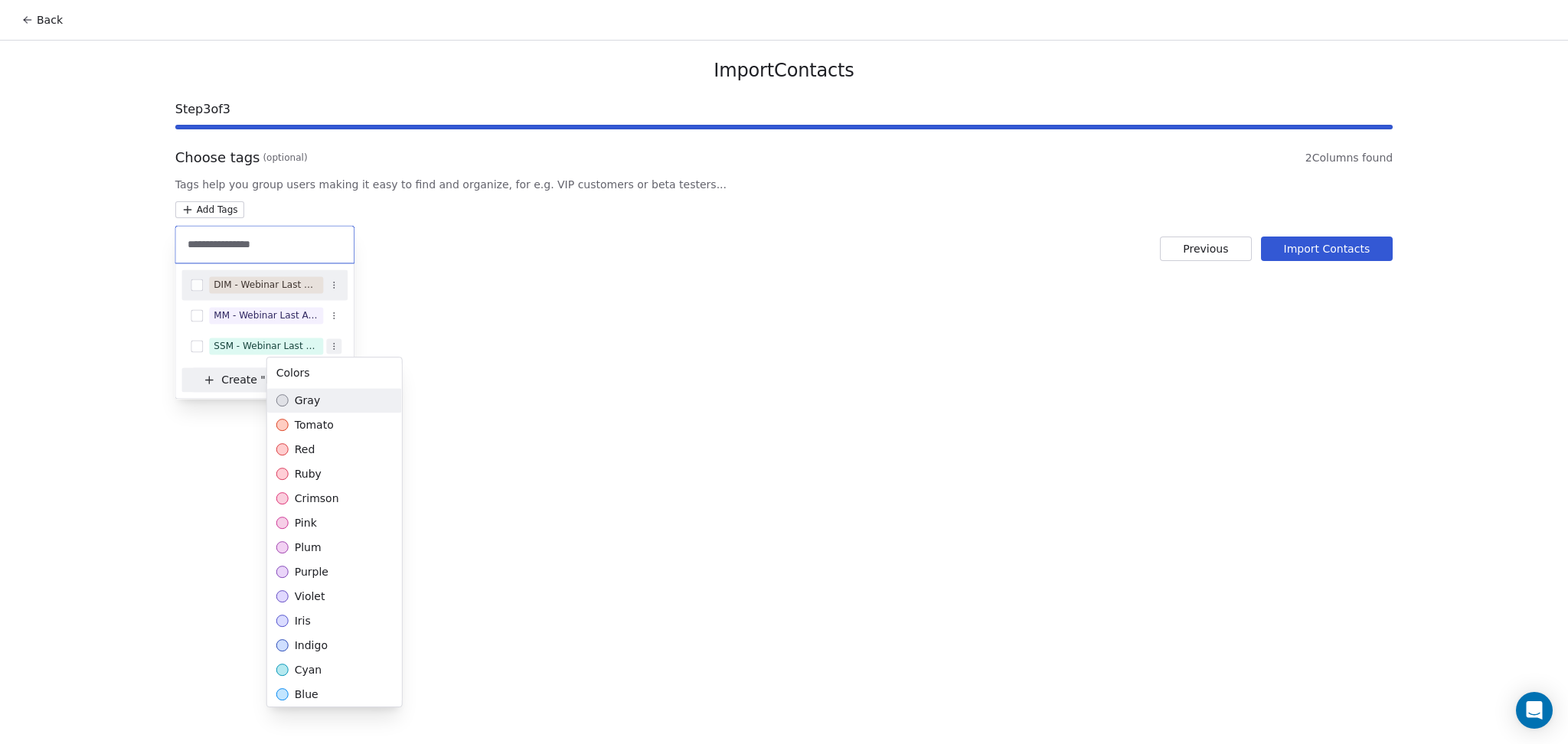
click at [265, 353] on html "**********" at bounding box center [784, 372] width 1568 height 744
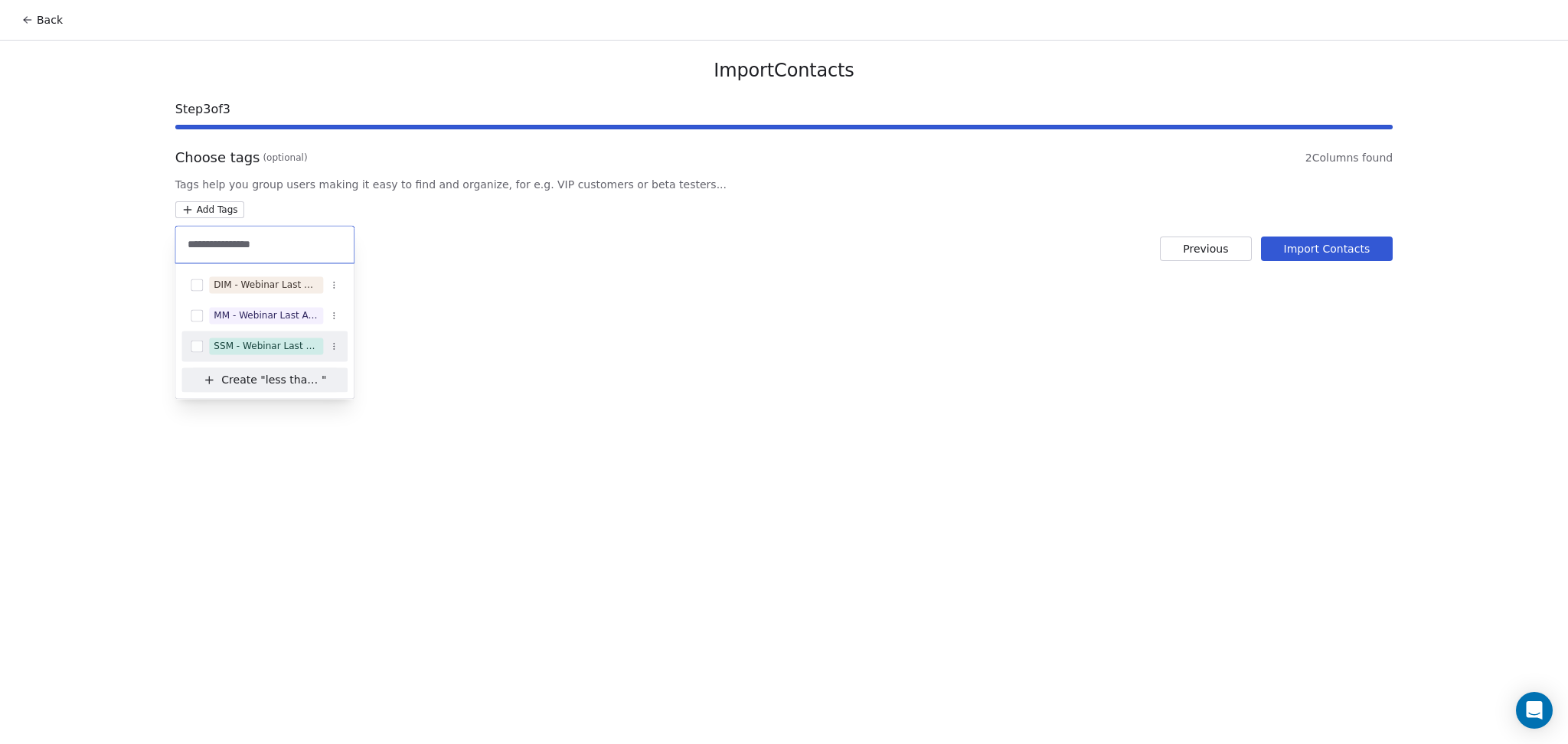
click at [264, 348] on div "SSM - Webinar Last Attended (Less Than 30 mins)" at bounding box center [265, 346] width 105 height 14
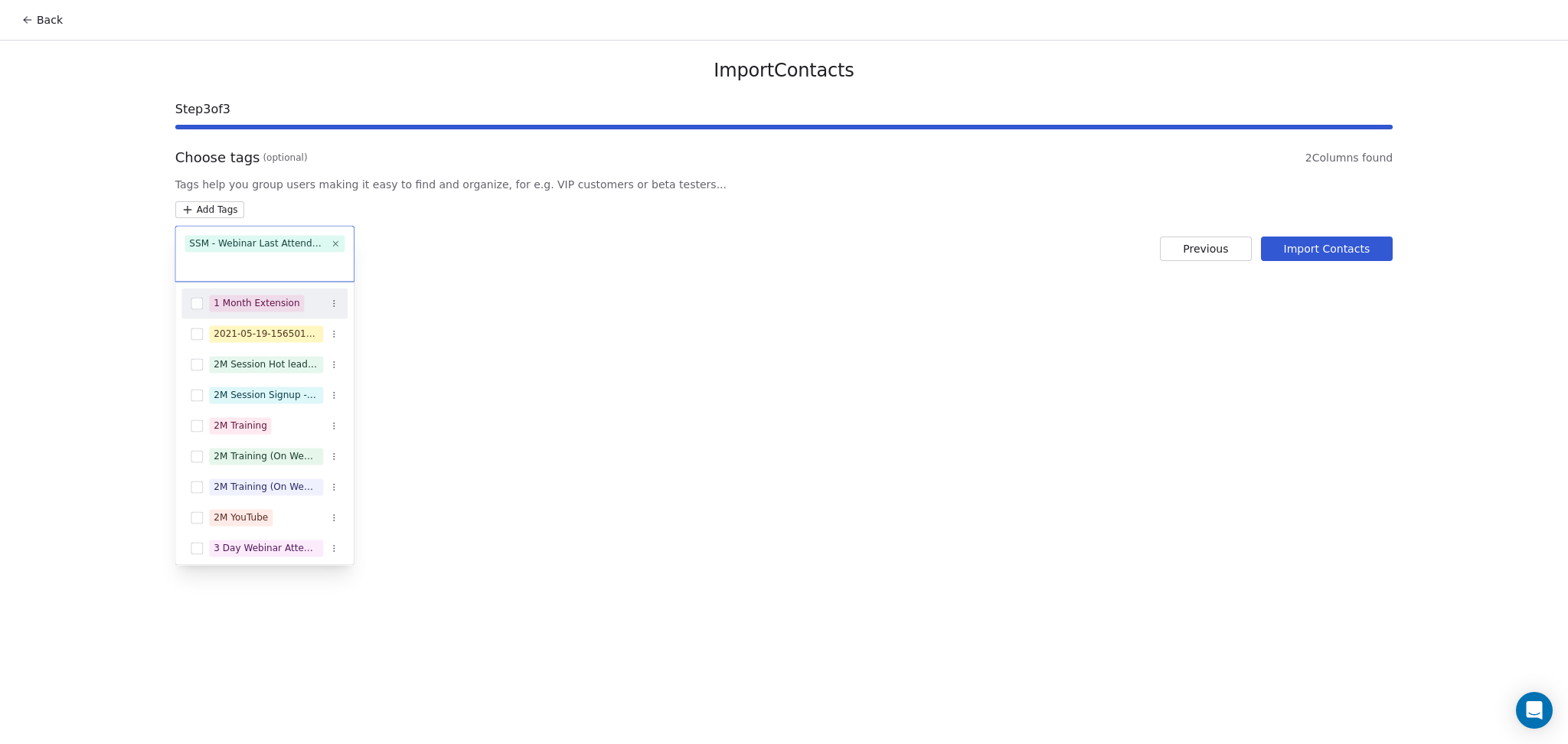
click at [1328, 261] on html "Back Import Contacts Step 3 of 3 Choose tags (optional) 2 Columns found Tags he…" at bounding box center [784, 372] width 1568 height 744
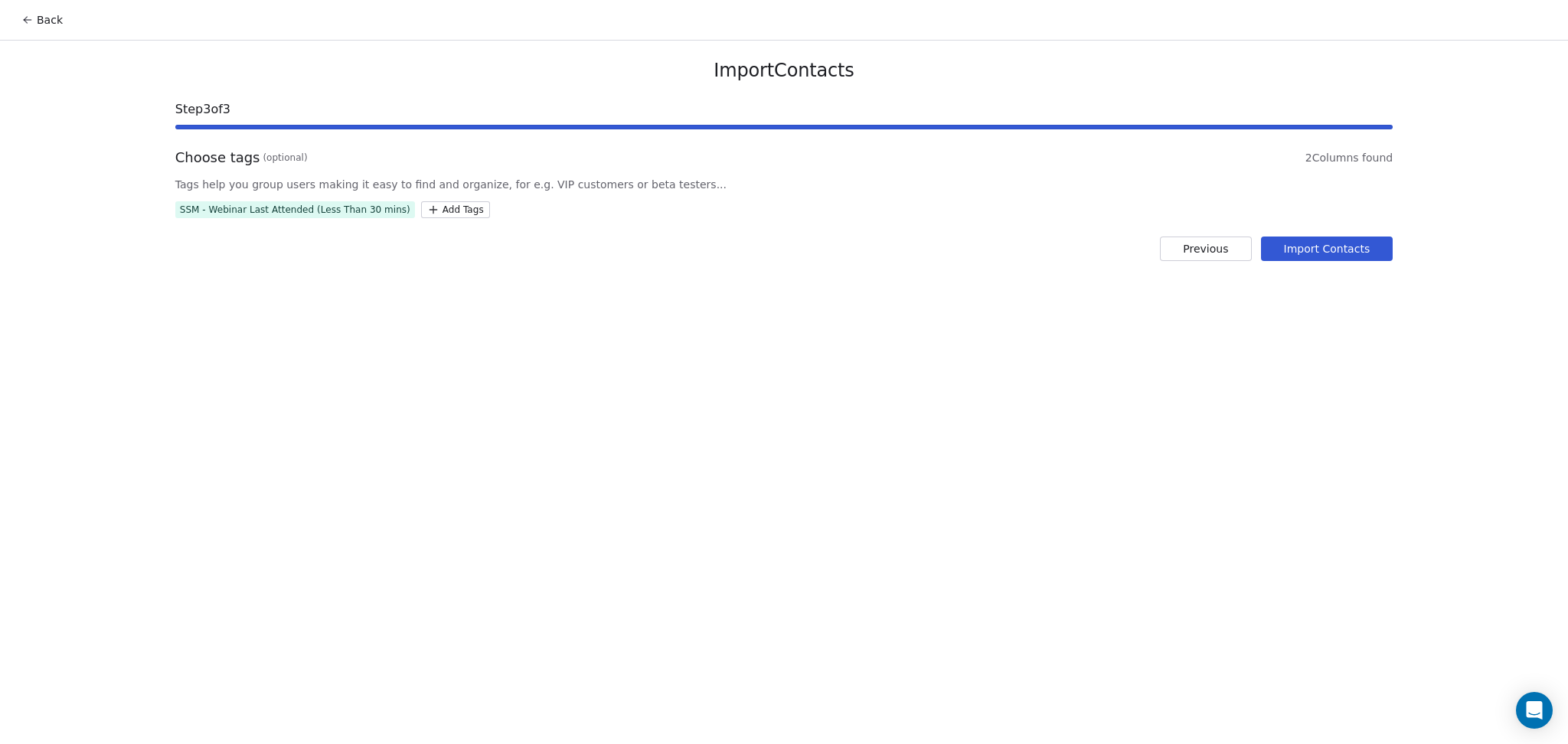
click at [1319, 252] on button "Import Contacts" at bounding box center [1327, 249] width 133 height 24
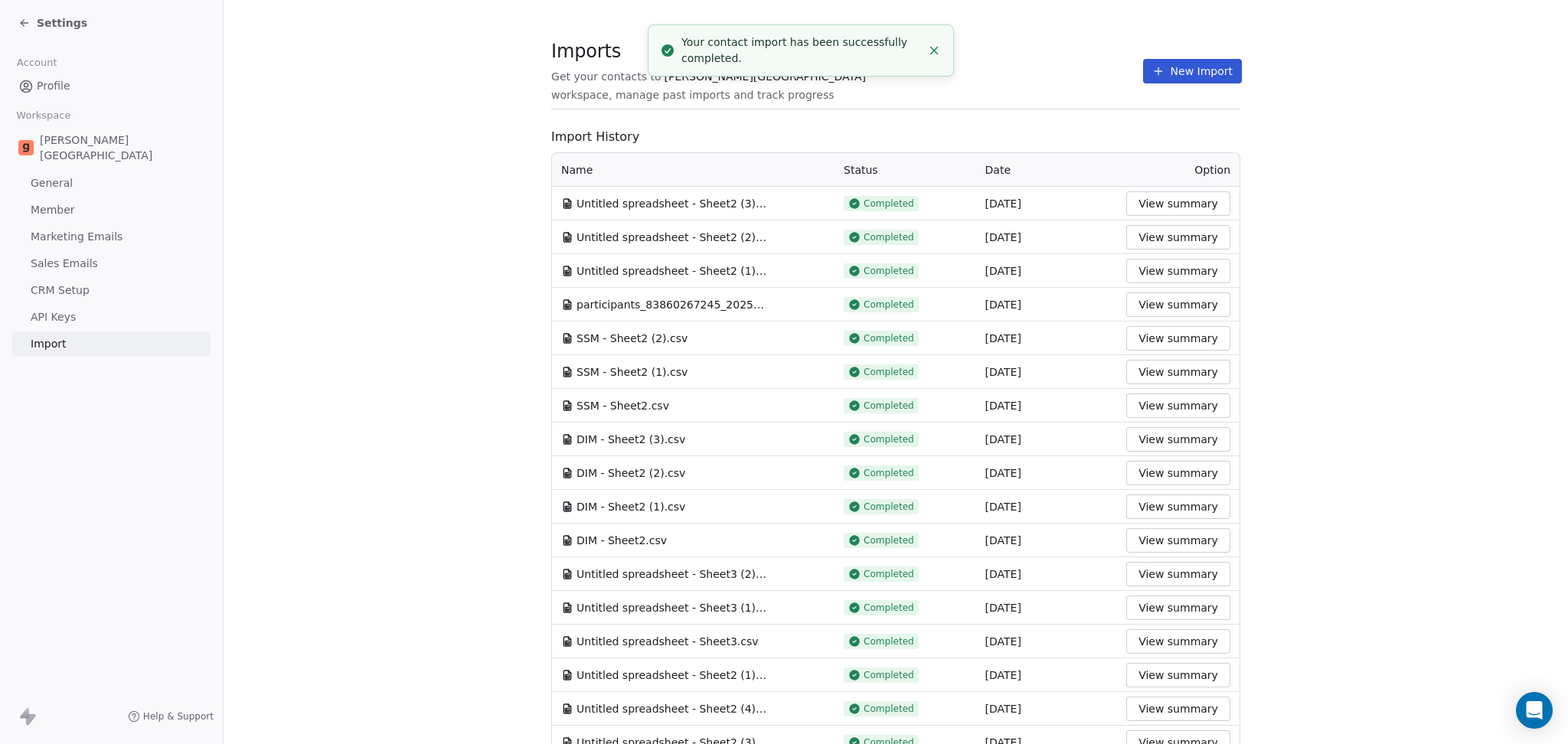
click at [726, 76] on div "Imports Get your contacts to [PERSON_NAME][GEOGRAPHIC_DATA] workspace, manage p…" at bounding box center [847, 71] width 592 height 63
click at [1088, 72] on div "Imports Get your contacts to [PERSON_NAME] School workspace, manage past import…" at bounding box center [895, 71] width 689 height 26
click at [1171, 68] on button "New Import" at bounding box center [1192, 71] width 98 height 24
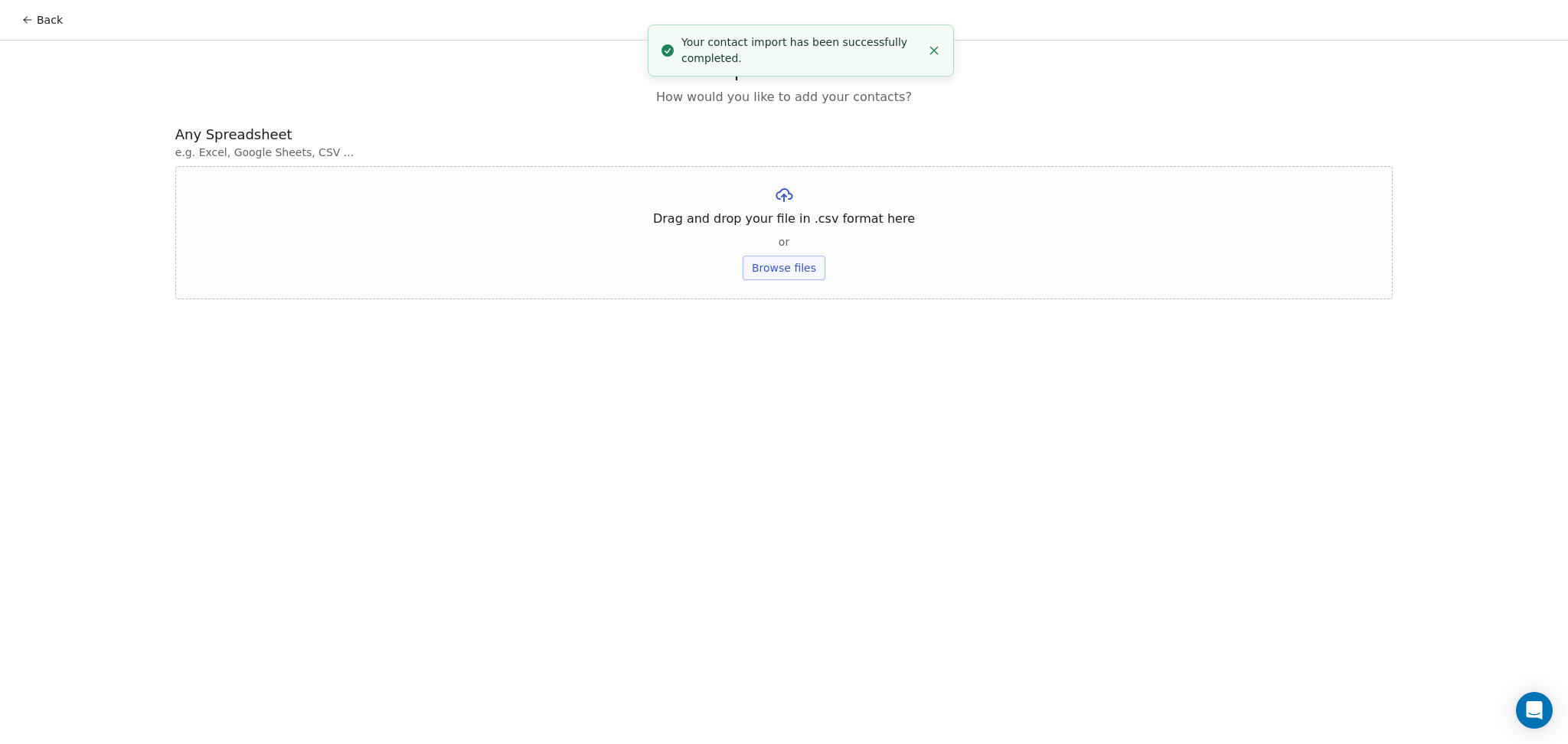
click at [793, 279] on button "Browse files" at bounding box center [783, 268] width 83 height 24
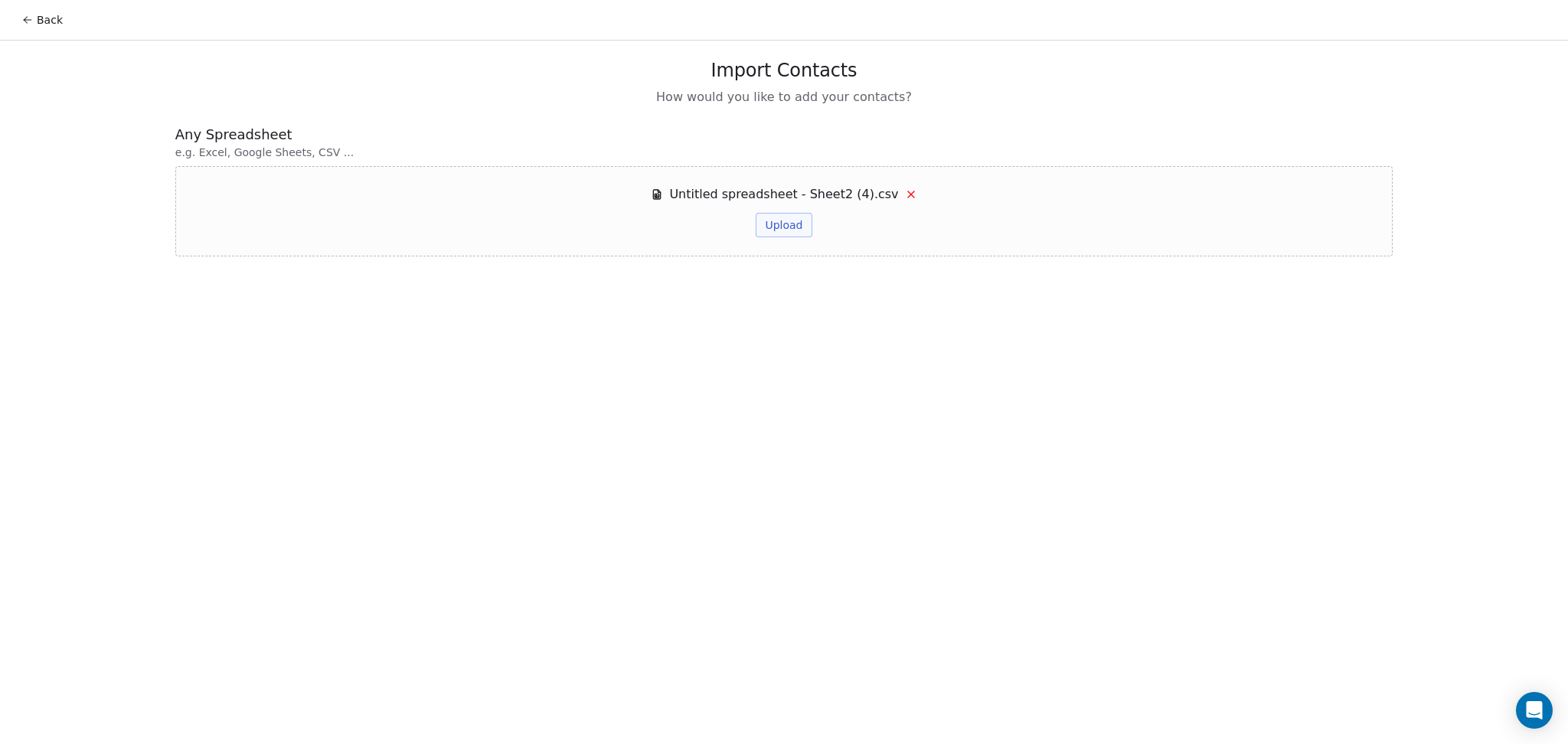
click at [793, 230] on button "Upload" at bounding box center [783, 224] width 56 height 24
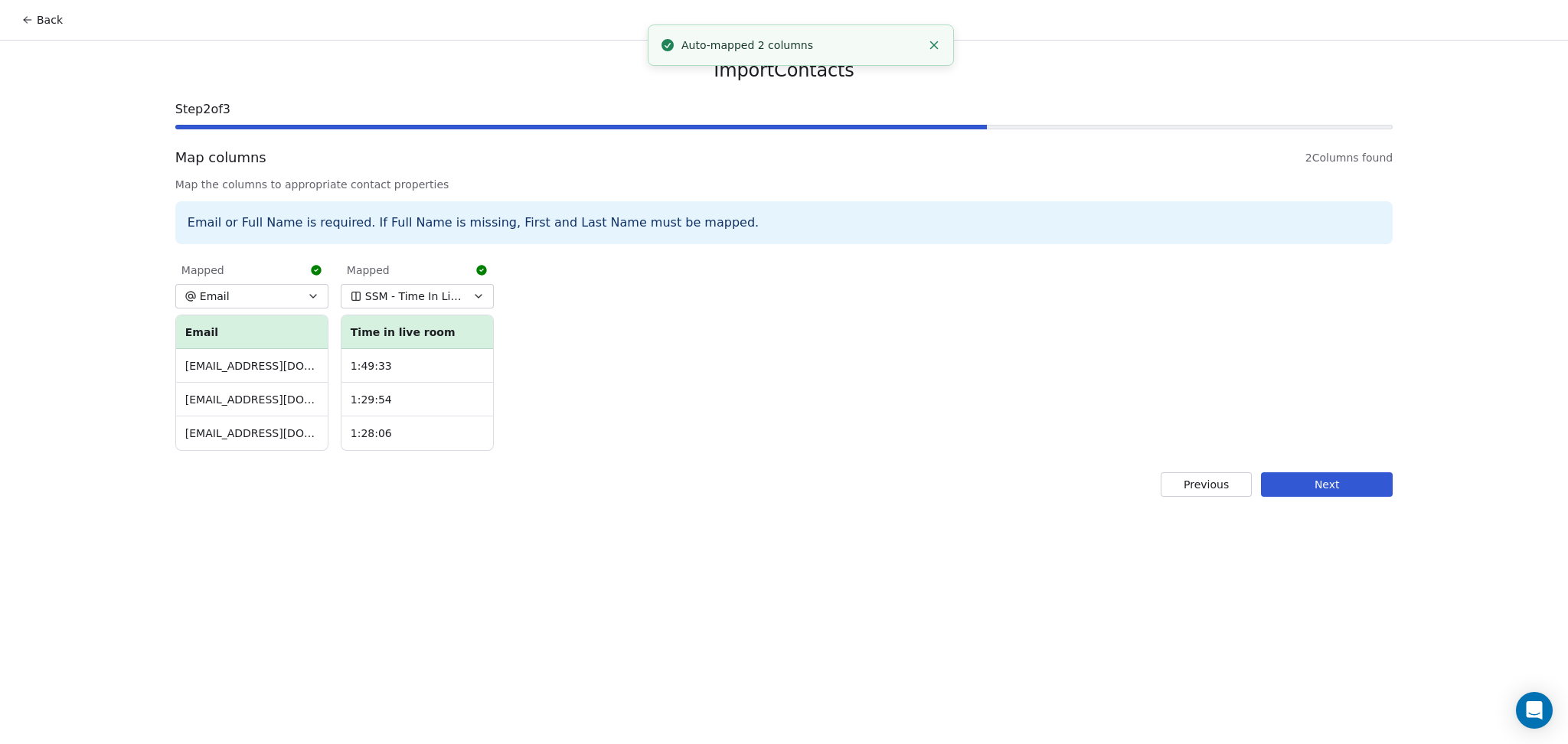
click at [1311, 491] on button "Next" at bounding box center [1327, 484] width 132 height 24
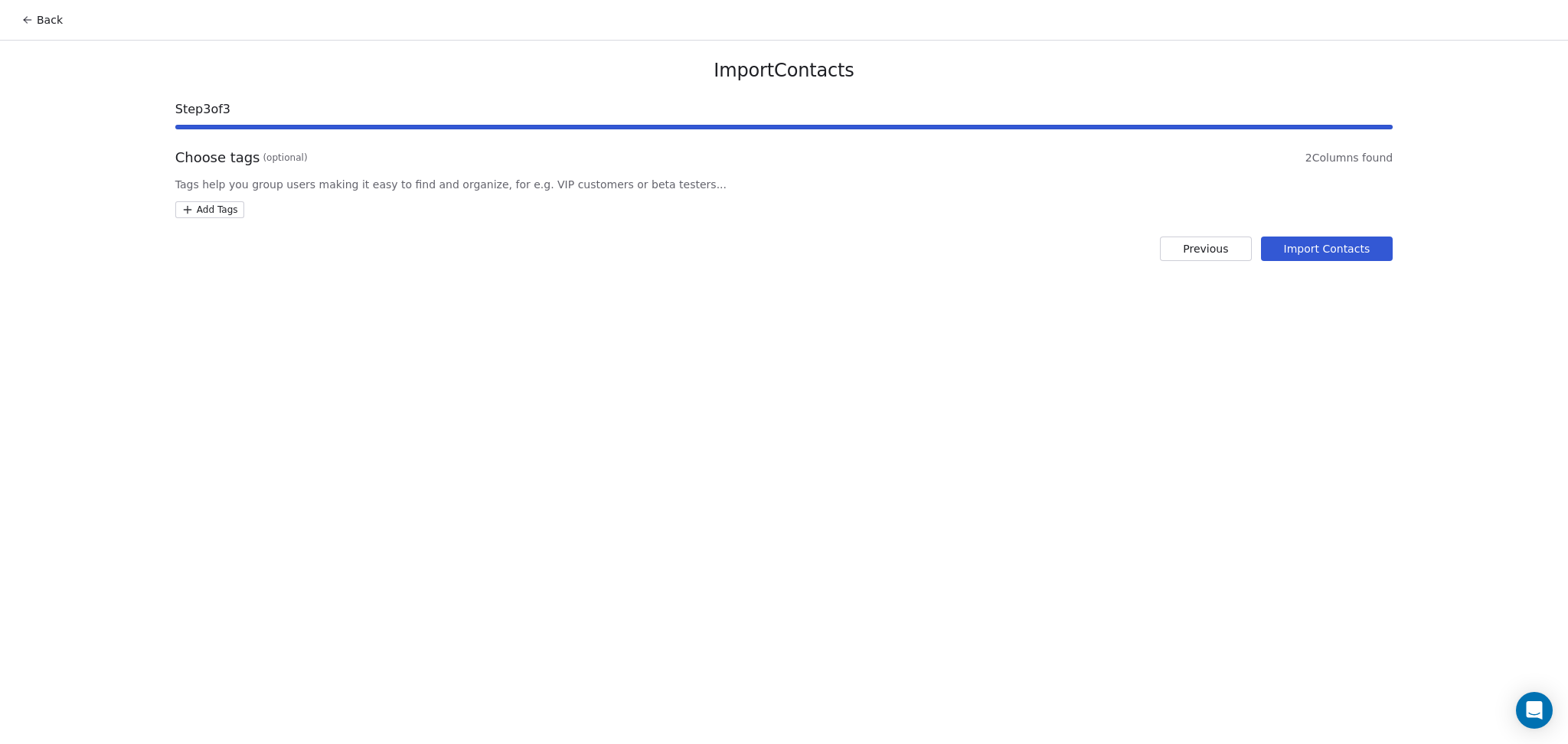
click at [230, 203] on html "Back Import Contacts Step 3 of 3 Choose tags (optional) 2 Columns found Tags he…" at bounding box center [784, 372] width 1568 height 744
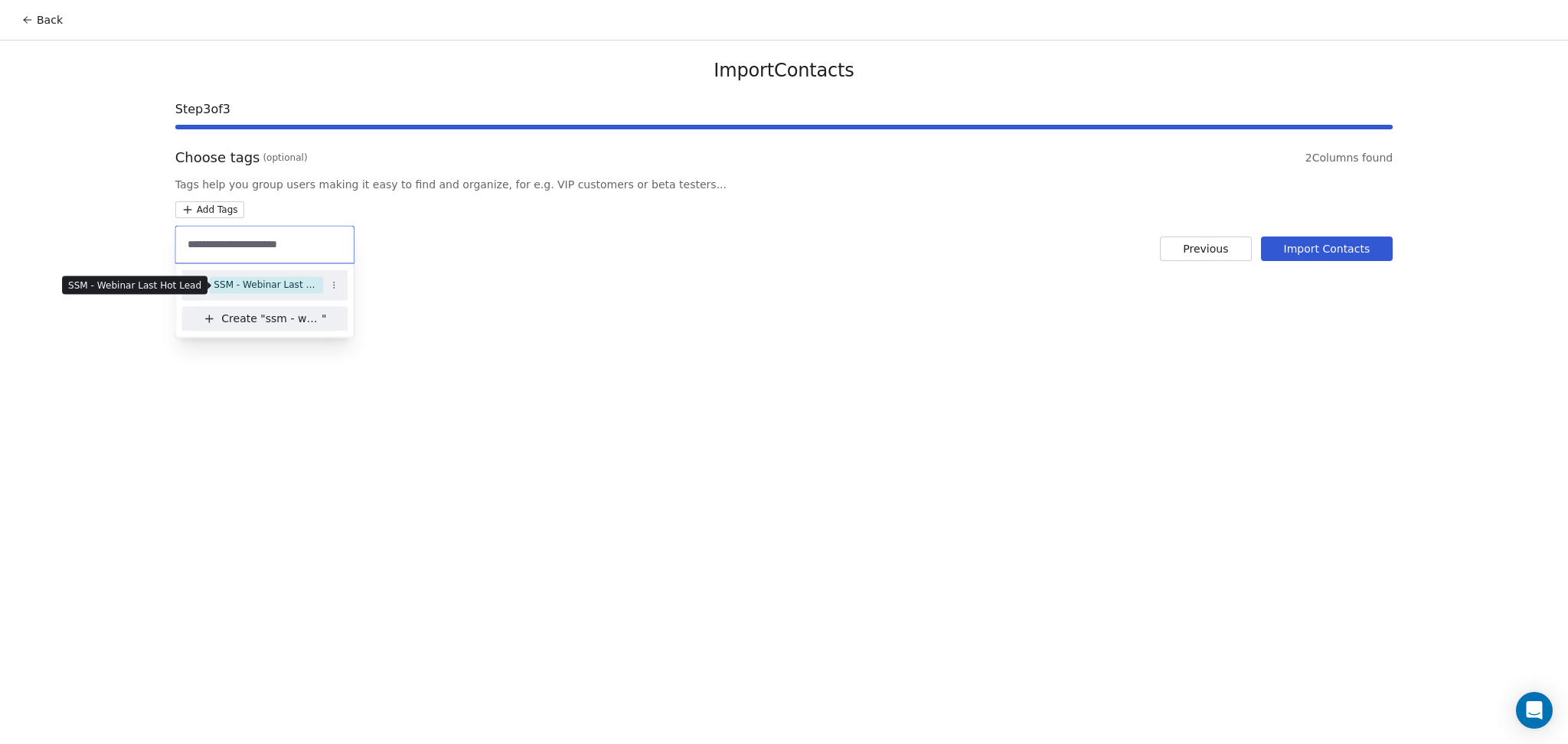
type input "**********"
click at [267, 285] on div "SSM - Webinar Last Hot Lead" at bounding box center [265, 285] width 105 height 14
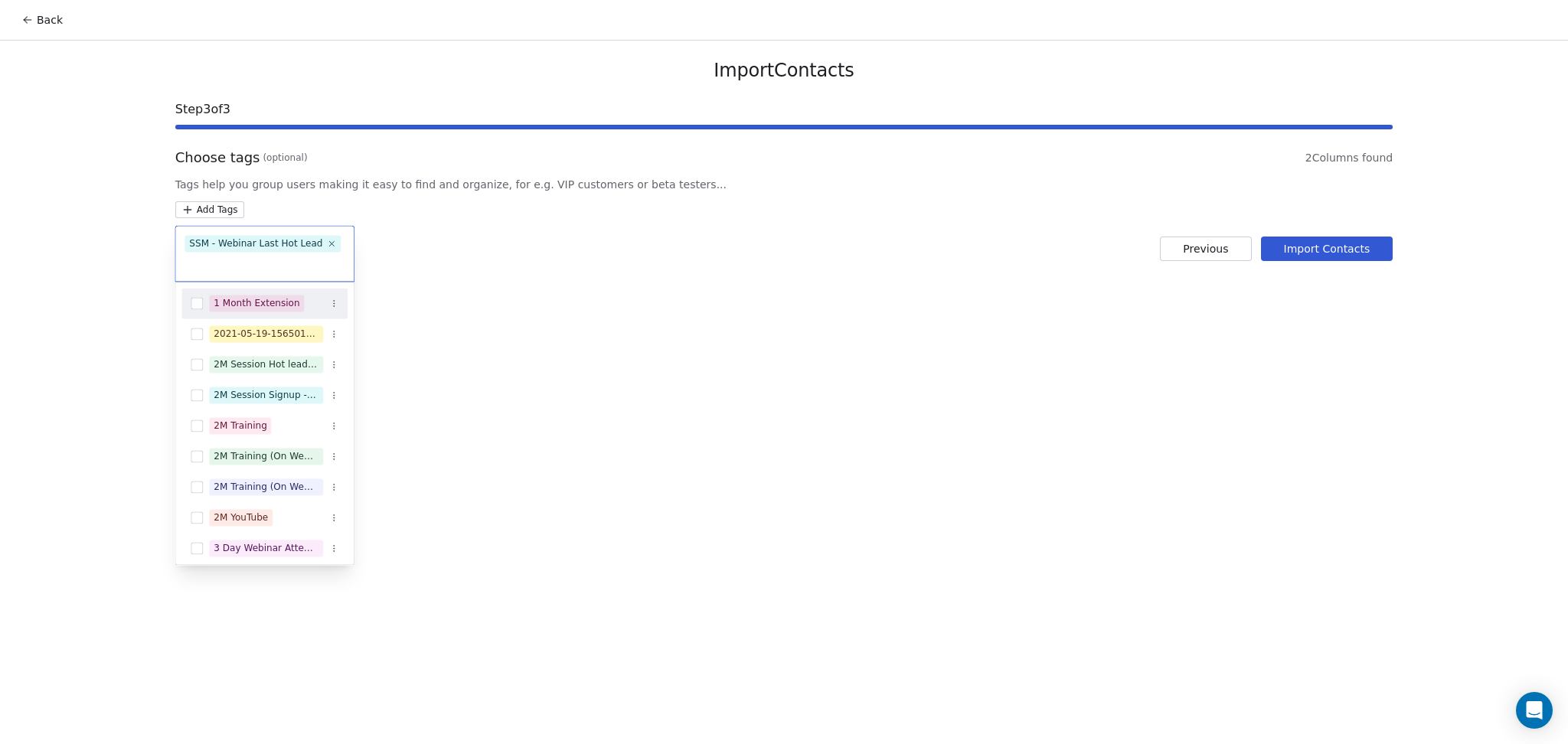
click at [1349, 243] on html "Back Import Contacts Step 3 of 3 Choose tags (optional) 2 Columns found Tags he…" at bounding box center [784, 372] width 1568 height 744
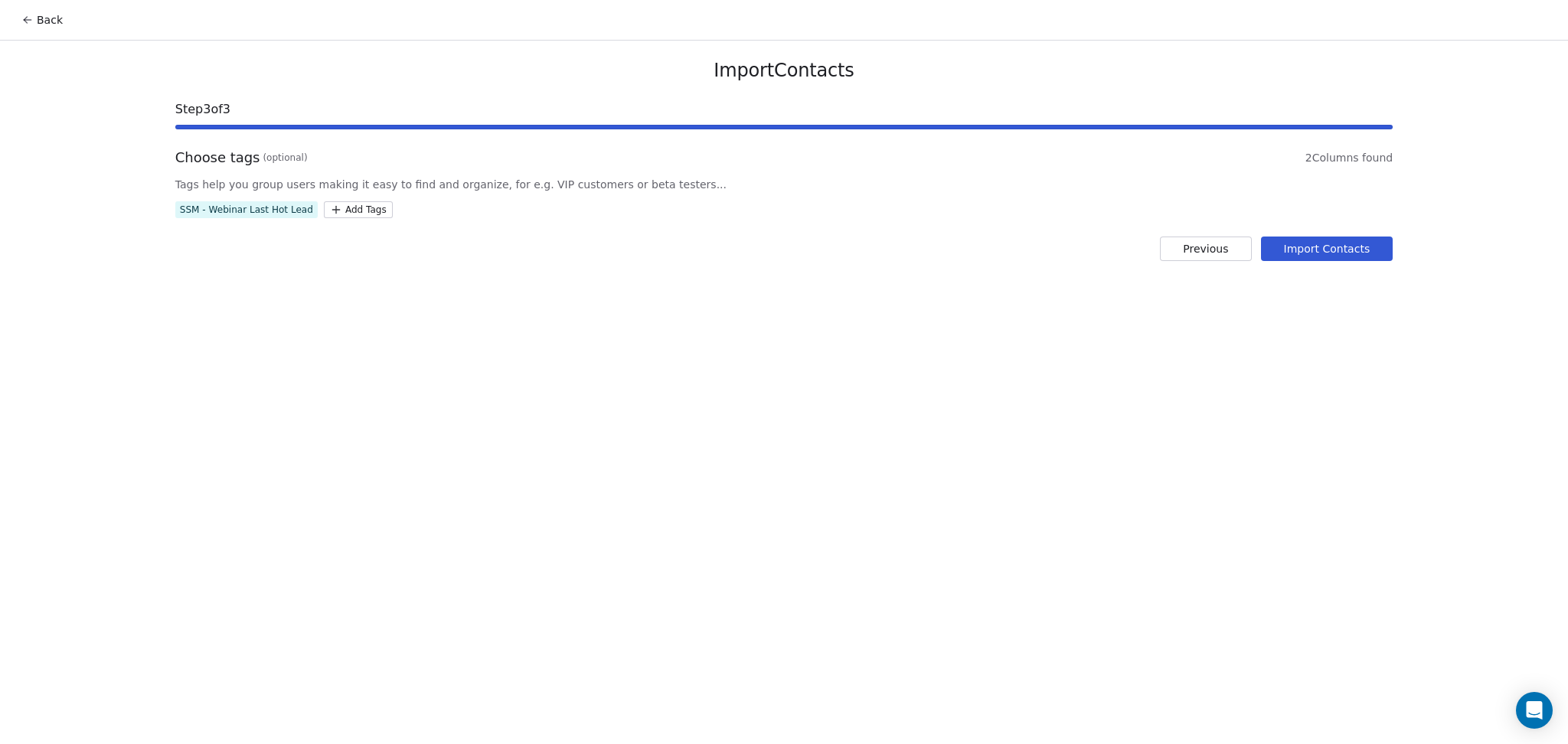
click at [1349, 243] on button "Import Contacts" at bounding box center [1327, 249] width 133 height 24
